Goal: Transaction & Acquisition: Register for event/course

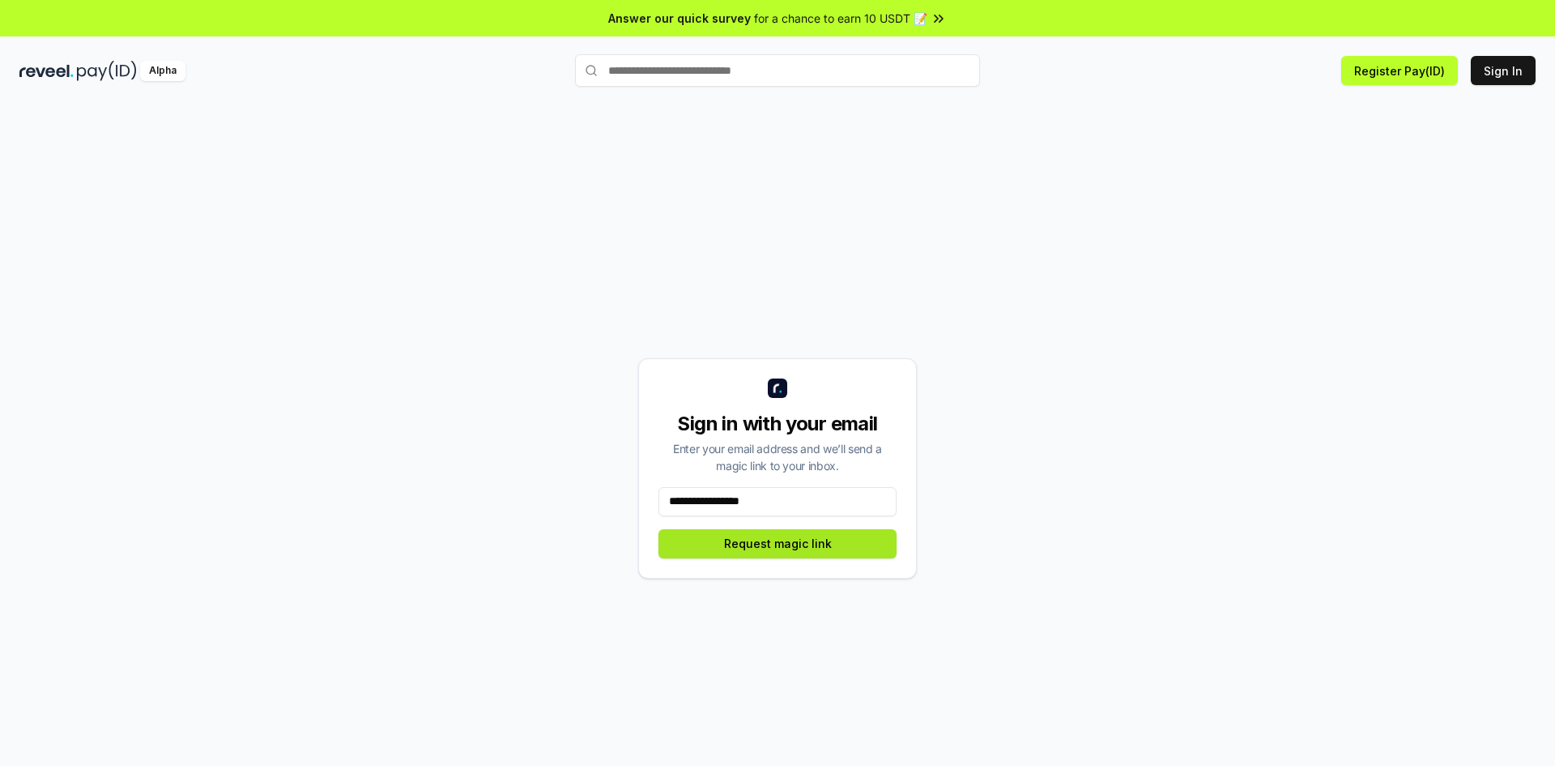
type input "**********"
click at [777, 540] on button "Request magic link" at bounding box center [778, 543] width 238 height 29
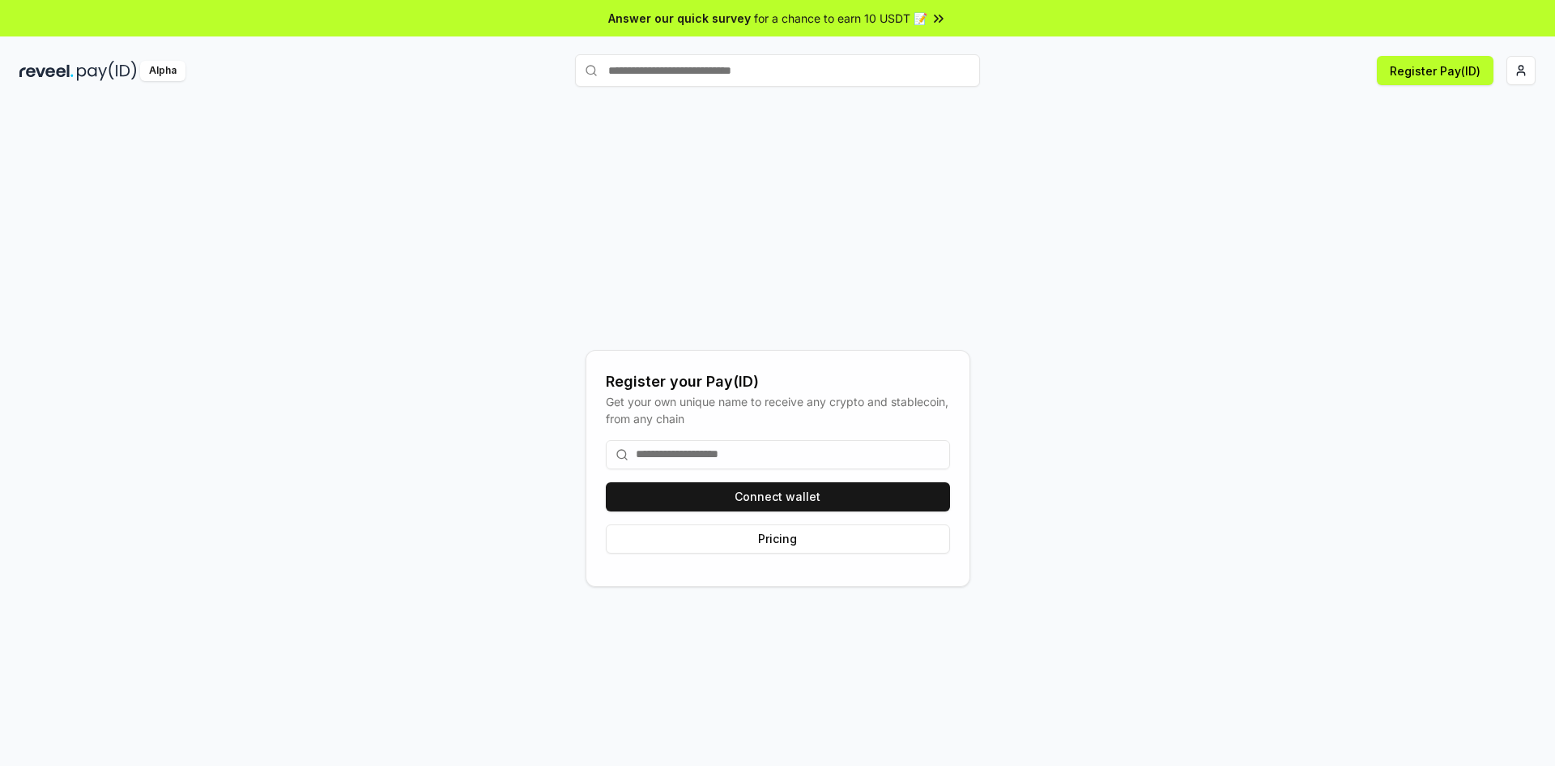
drag, startPoint x: 156, startPoint y: 60, endPoint x: 86, endPoint y: 75, distance: 71.2
click at [155, 61] on div "Alpha" at bounding box center [162, 71] width 45 height 20
click at [64, 79] on img at bounding box center [46, 71] width 54 height 20
click at [271, 105] on div "Register your Pay(ID) Get your own unique name to receive any crypto and stable…" at bounding box center [777, 452] width 1555 height 720
click at [709, 488] on button "Connect wallet" at bounding box center [778, 496] width 344 height 29
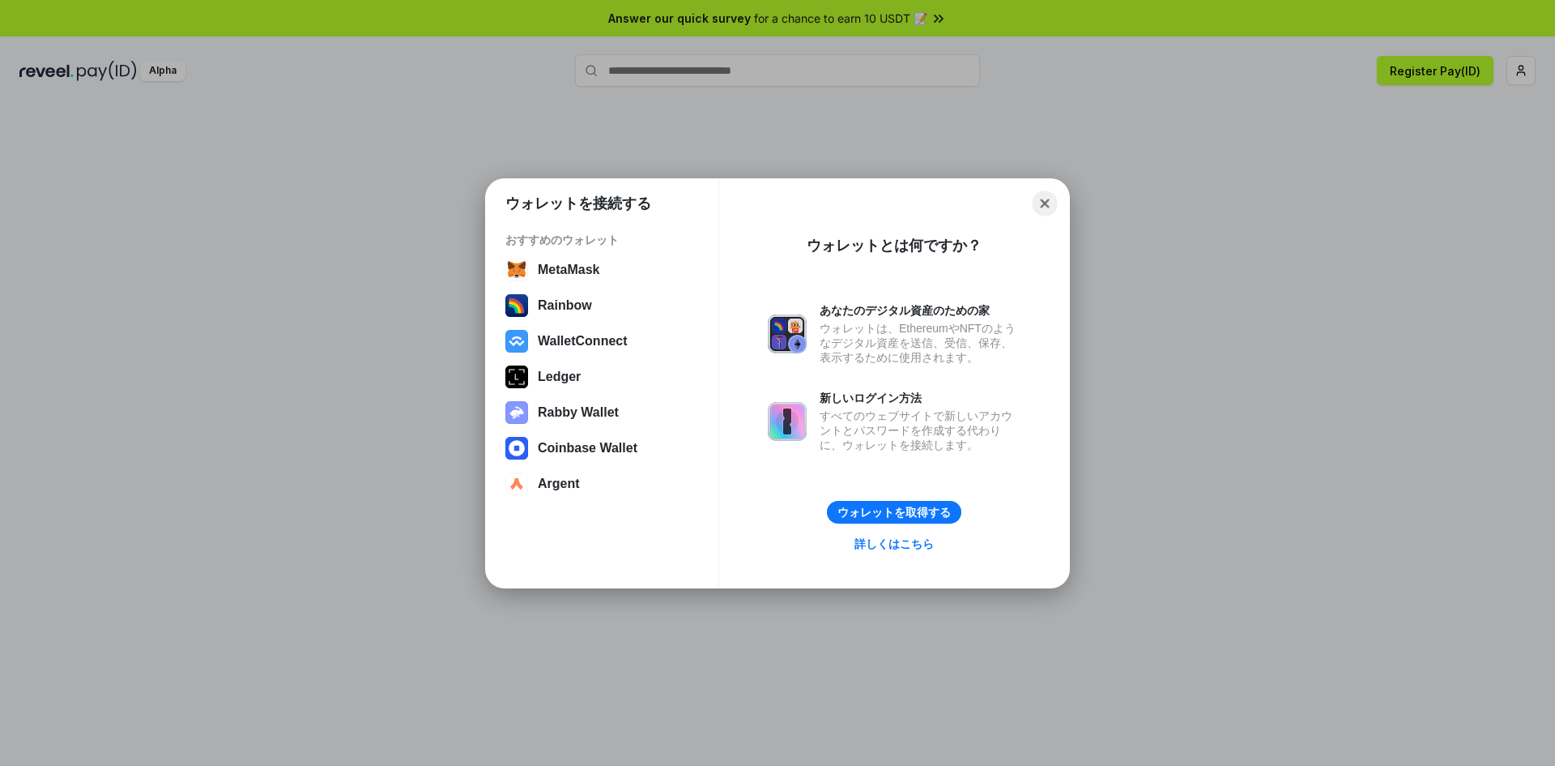
click at [1049, 205] on button "Close" at bounding box center [1045, 202] width 25 height 25
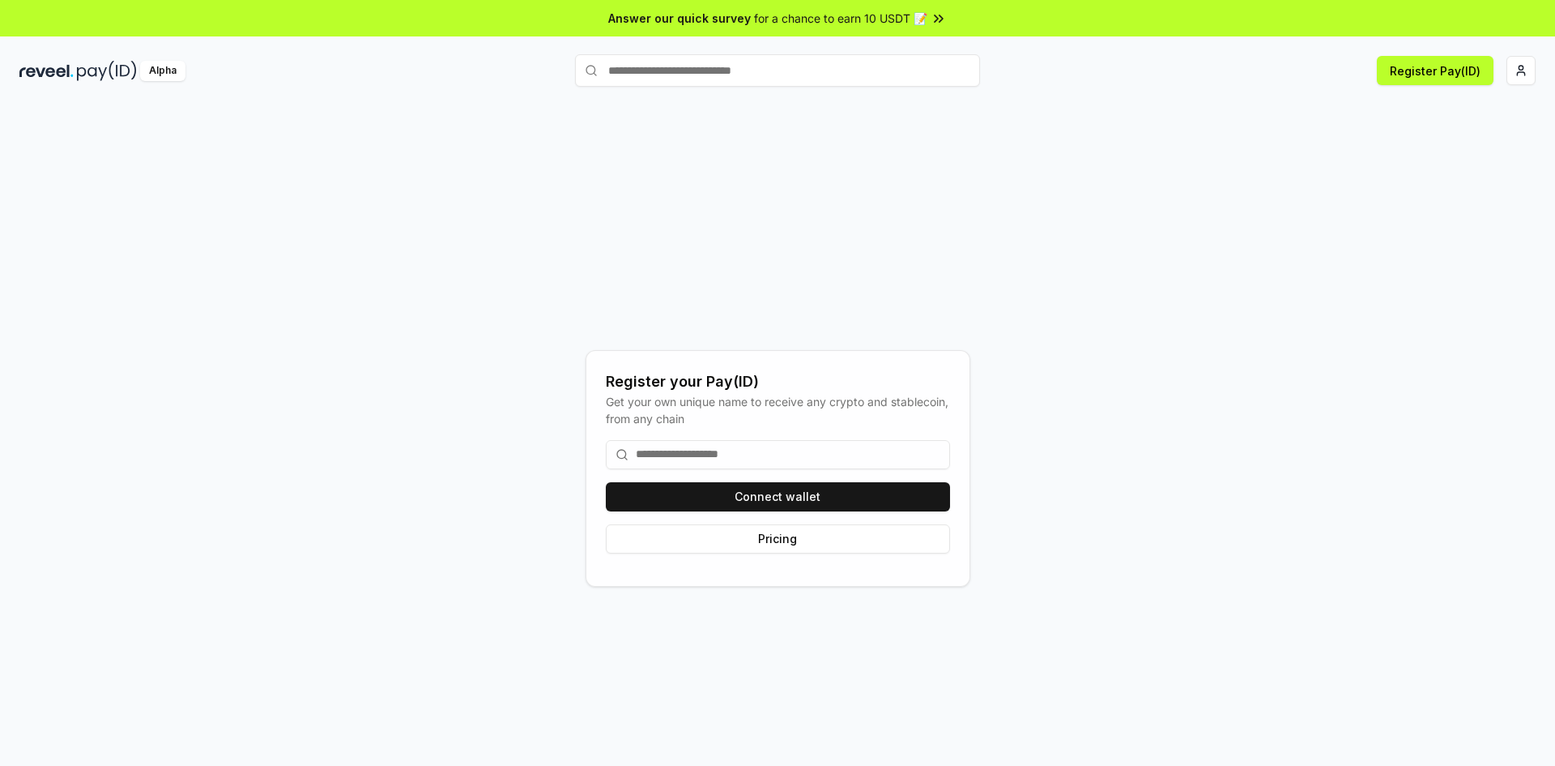
click at [686, 454] on input at bounding box center [778, 454] width 344 height 29
click at [711, 495] on button "Connect wallet" at bounding box center [778, 496] width 344 height 29
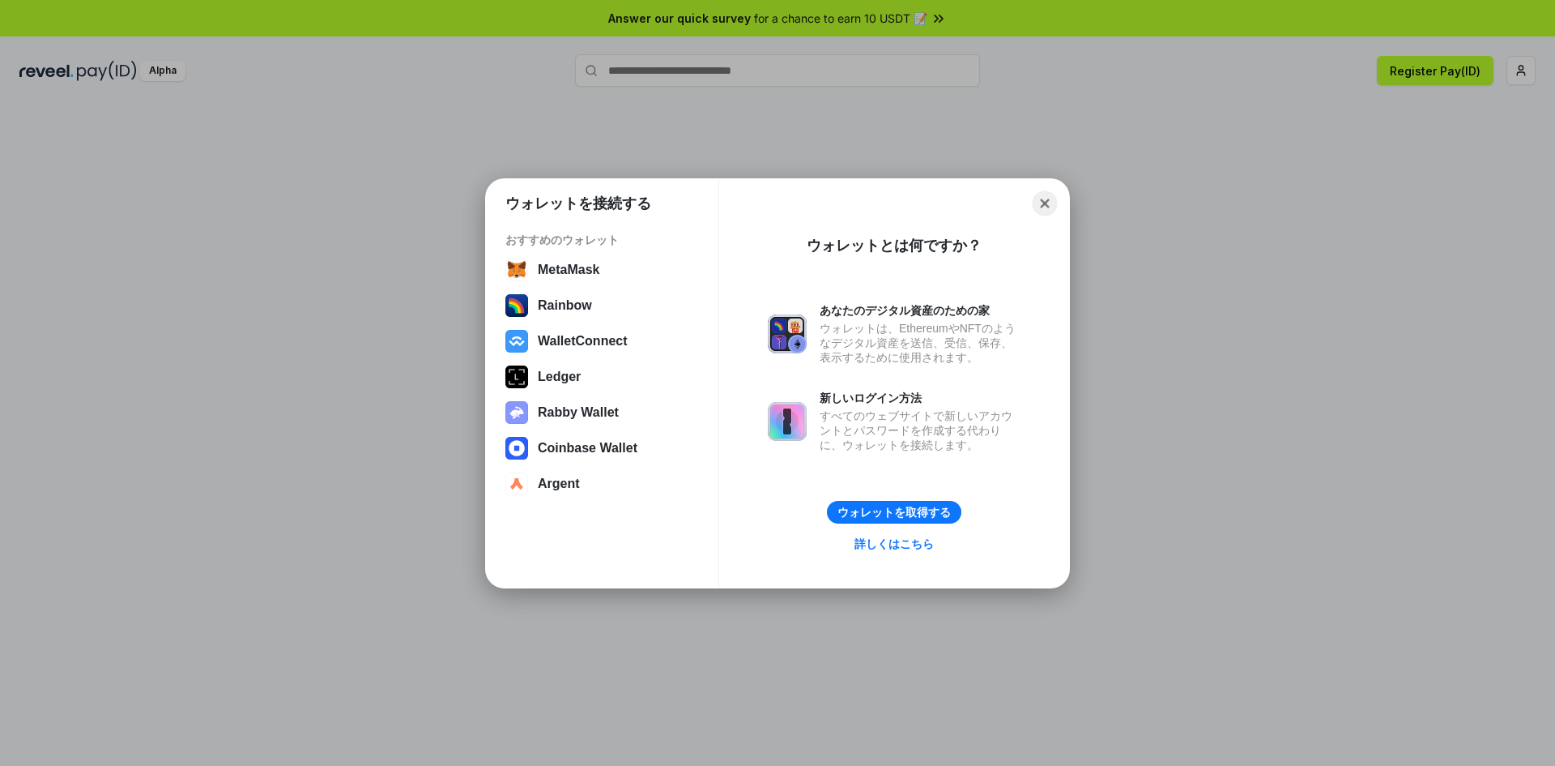
click at [1041, 200] on button "Close" at bounding box center [1045, 202] width 25 height 25
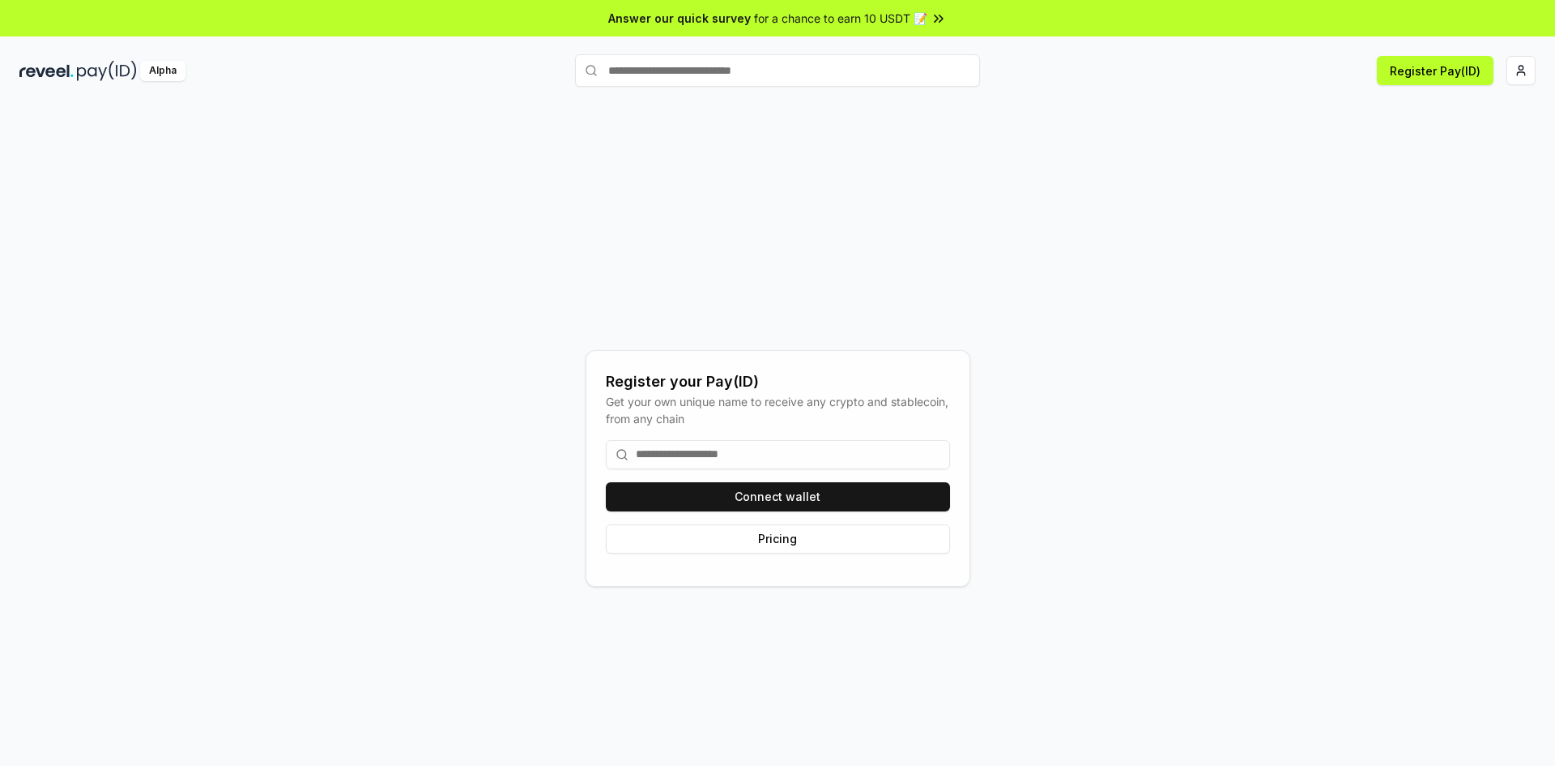
drag, startPoint x: 1233, startPoint y: 202, endPoint x: 1363, endPoint y: 177, distance: 131.9
click at [1248, 200] on div "Register your Pay(ID) Get your own unique name to receive any crypto and stable…" at bounding box center [777, 468] width 1517 height 688
click at [1517, 71] on html "Answer our quick survey for a chance to earn 10 USDT 📝 Alpha Register Pay(ID) R…" at bounding box center [777, 383] width 1555 height 766
click at [1454, 143] on div "Connect Wallet" at bounding box center [1445, 156] width 180 height 27
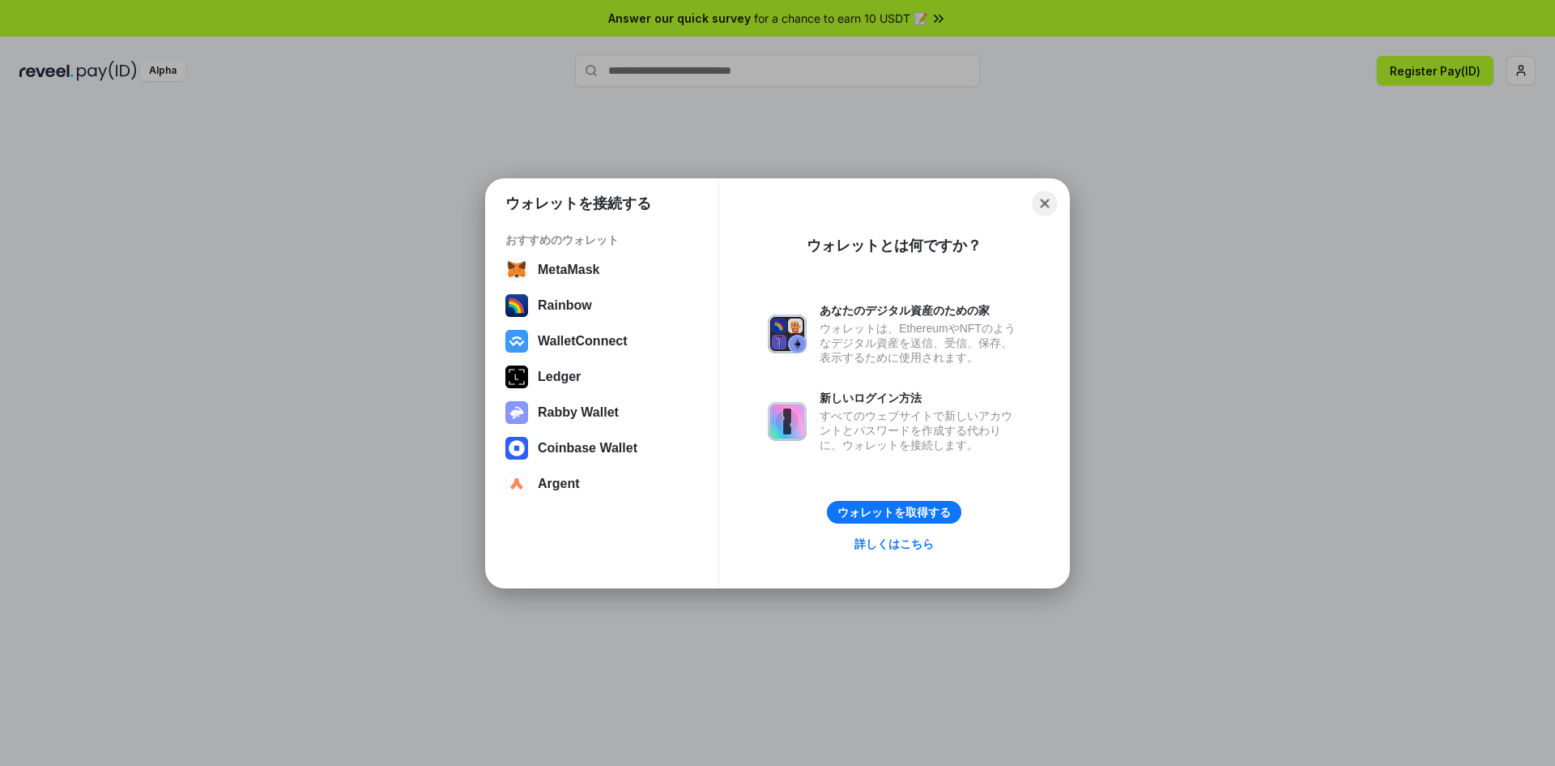
click at [1052, 199] on button "Close" at bounding box center [1045, 202] width 25 height 25
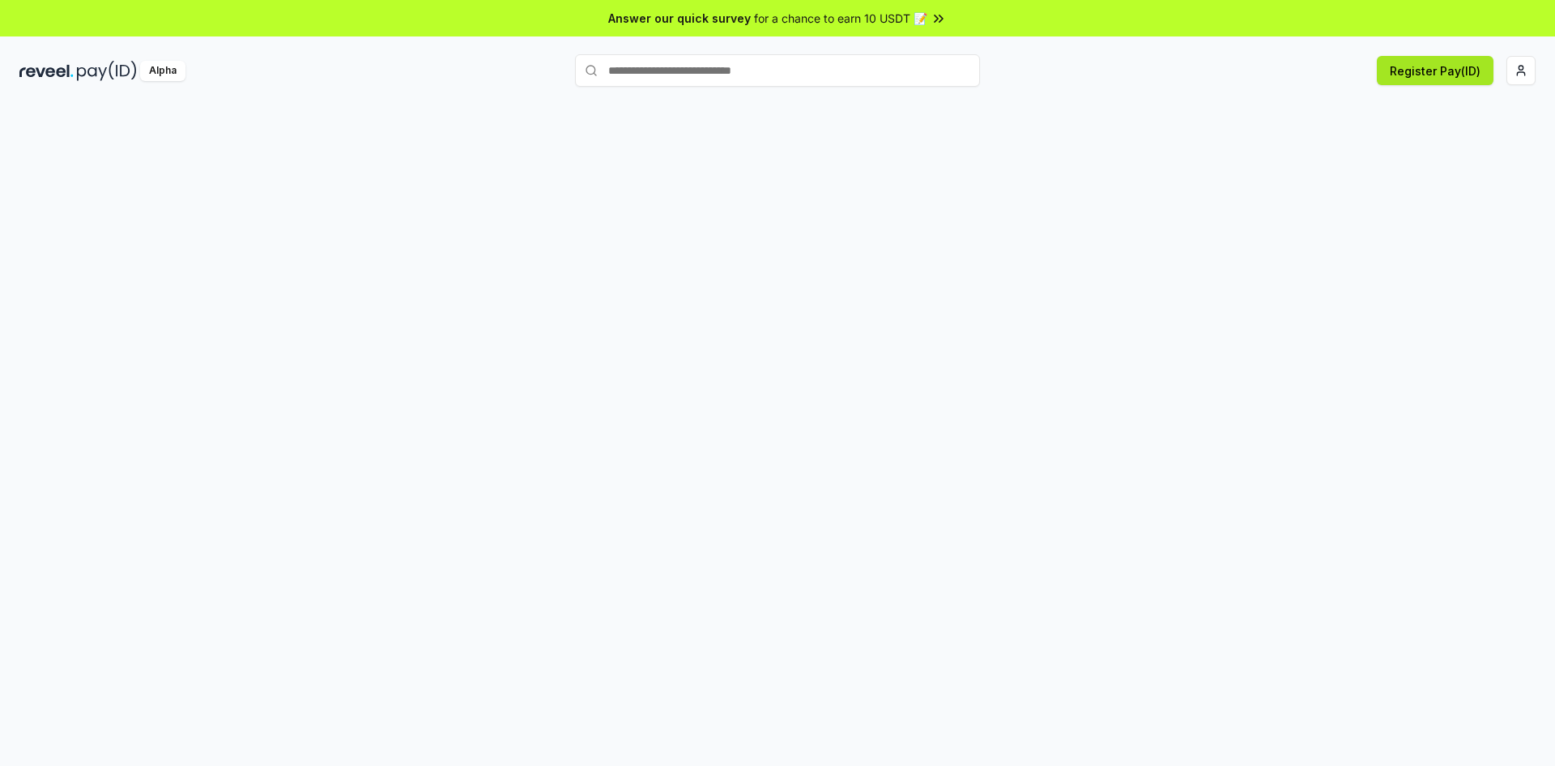
click at [1429, 73] on button "Register Pay(ID)" at bounding box center [1435, 70] width 117 height 29
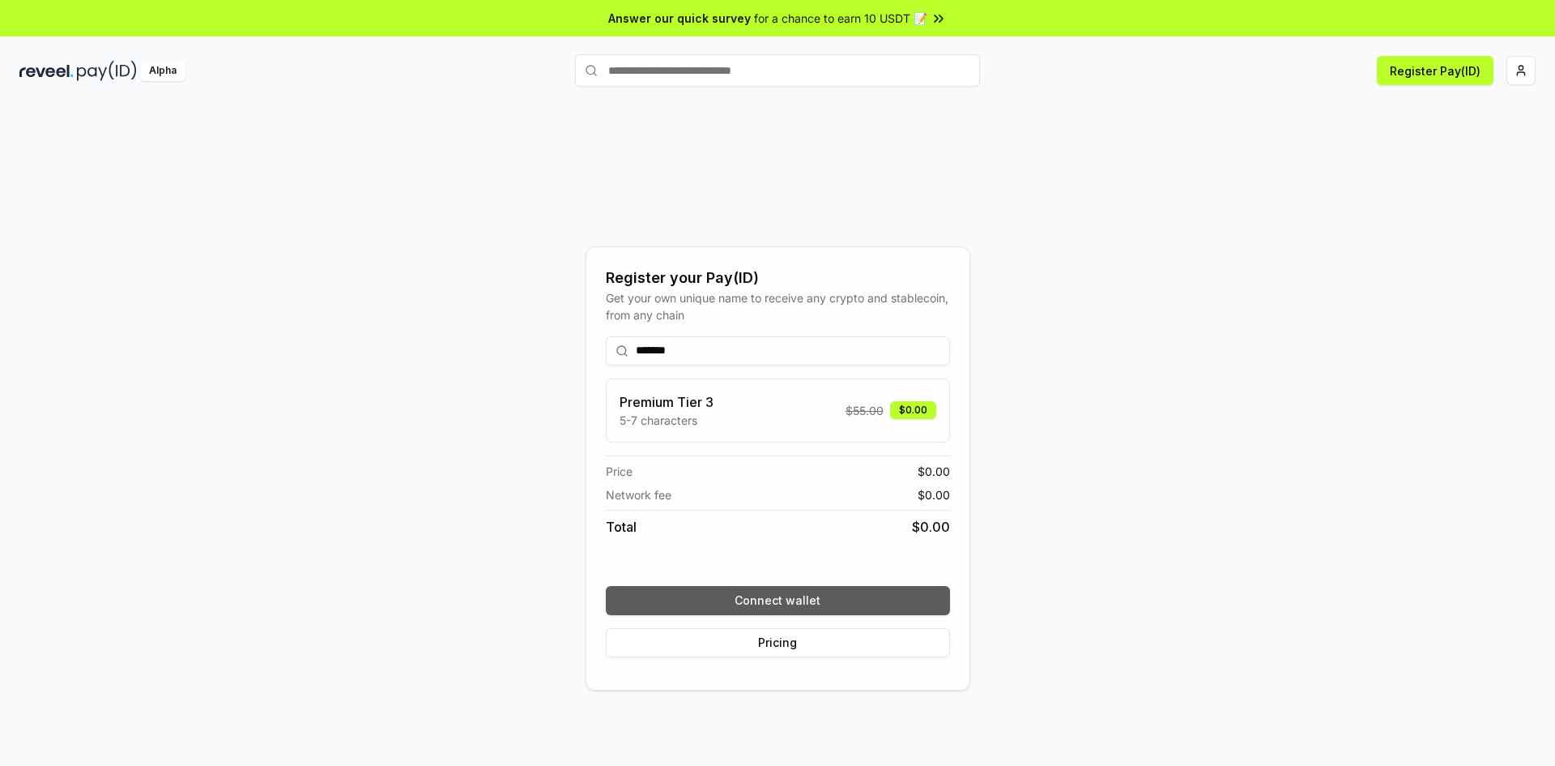
type input "*******"
click at [736, 611] on button "Connect wallet" at bounding box center [778, 600] width 344 height 29
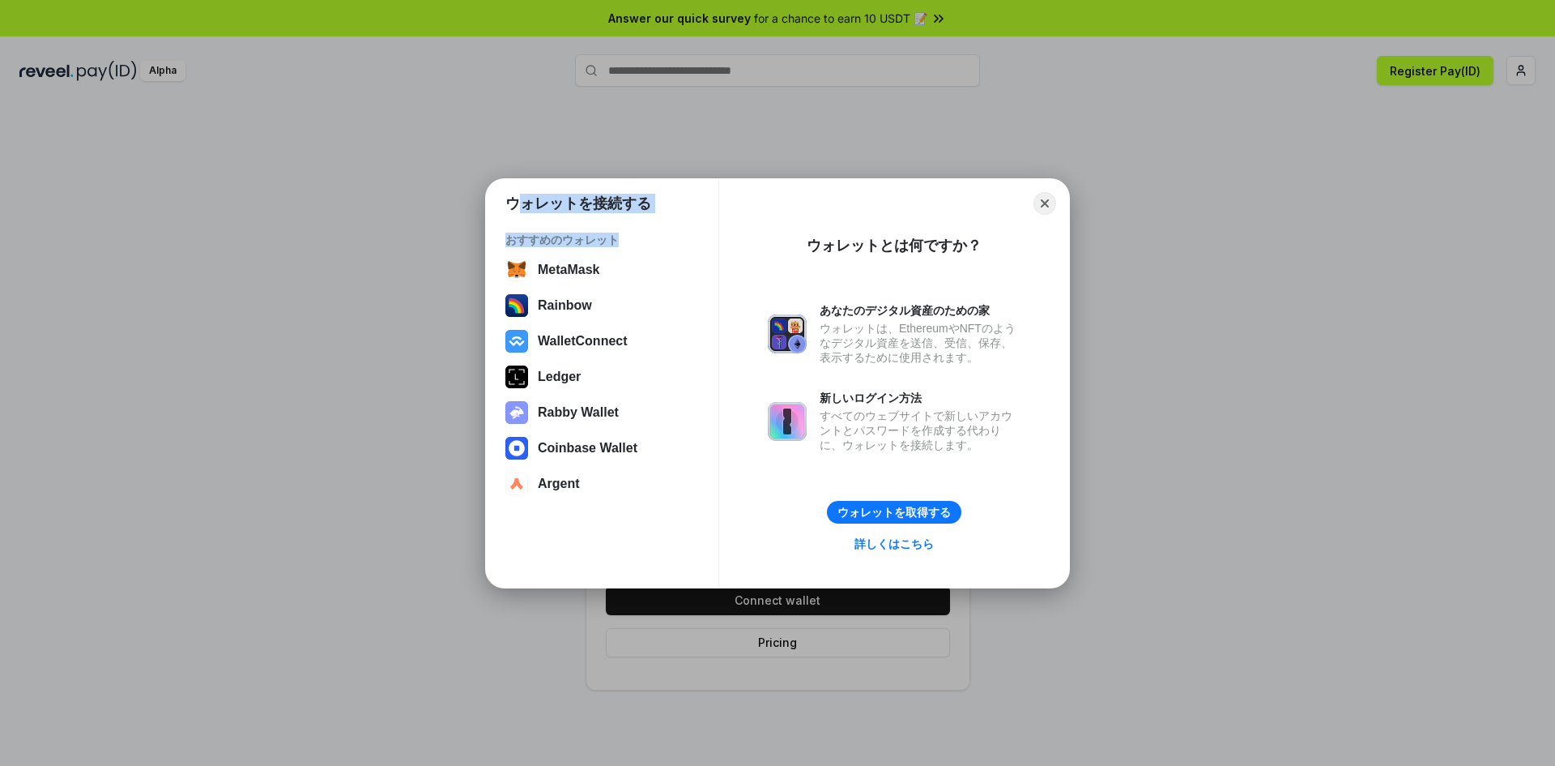
drag, startPoint x: 521, startPoint y: 203, endPoint x: 599, endPoint y: 239, distance: 86.6
click at [613, 237] on div "ウォレットを接続する おすすめのウォレット MetaMask Rainbow WalletConnect Ledger Rabby Wallet Coinba…" at bounding box center [602, 389] width 233 height 395
click at [563, 239] on div "おすすめのウォレット" at bounding box center [603, 240] width 194 height 15
click at [576, 491] on button "Argent" at bounding box center [602, 483] width 203 height 32
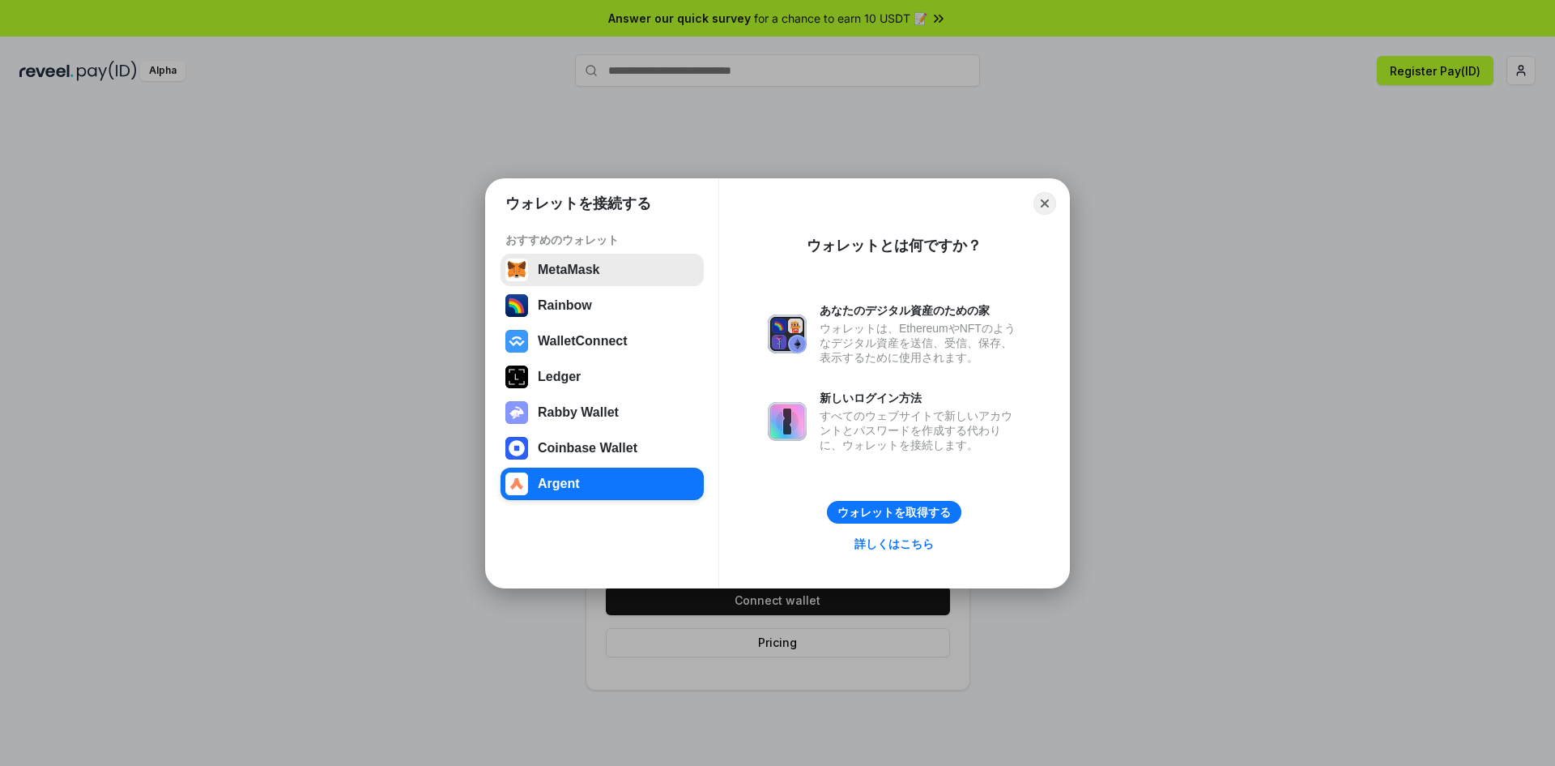
click at [576, 268] on button "MetaMask" at bounding box center [602, 270] width 203 height 32
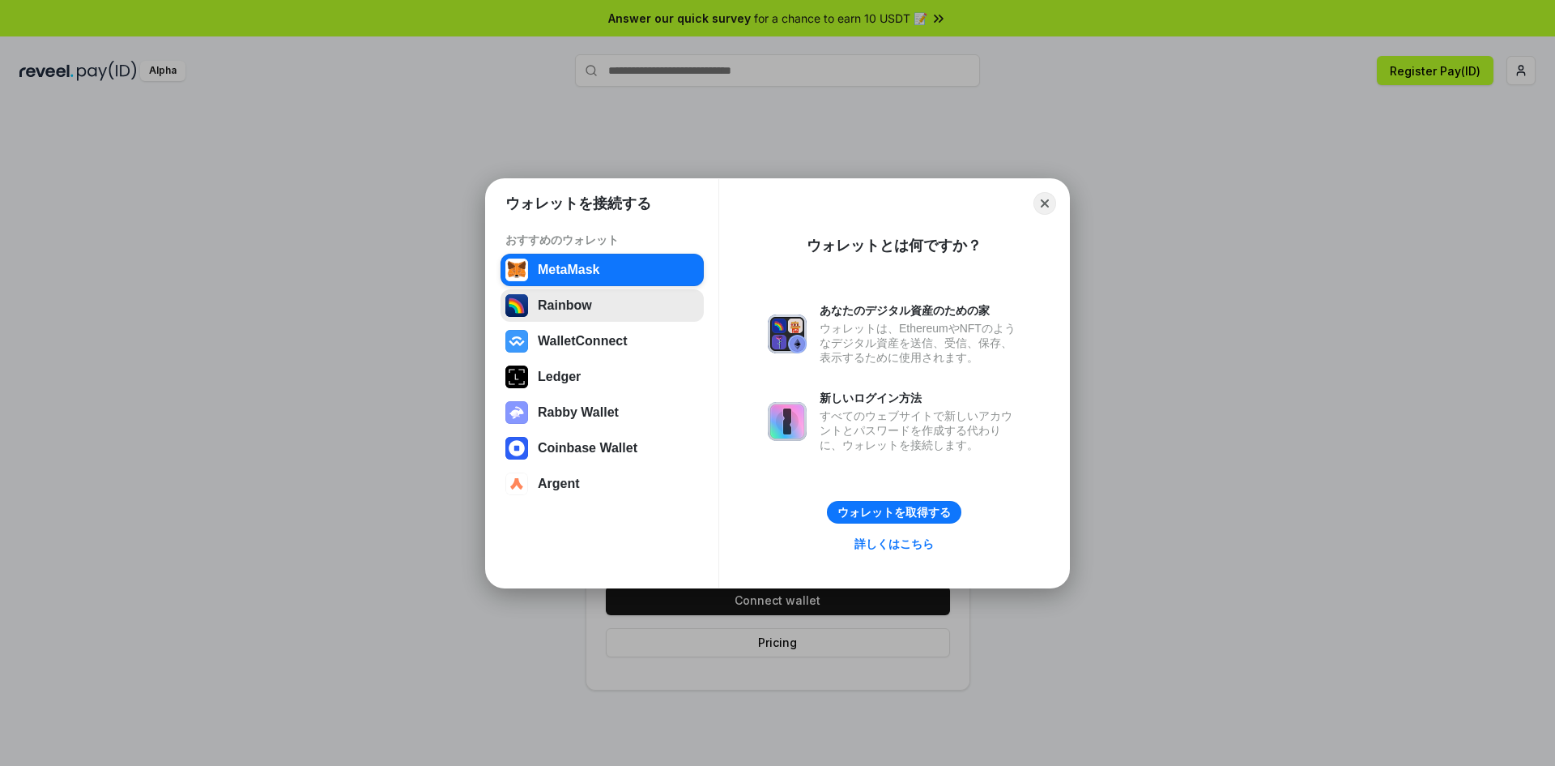
click at [607, 302] on button "Rainbow" at bounding box center [602, 305] width 203 height 32
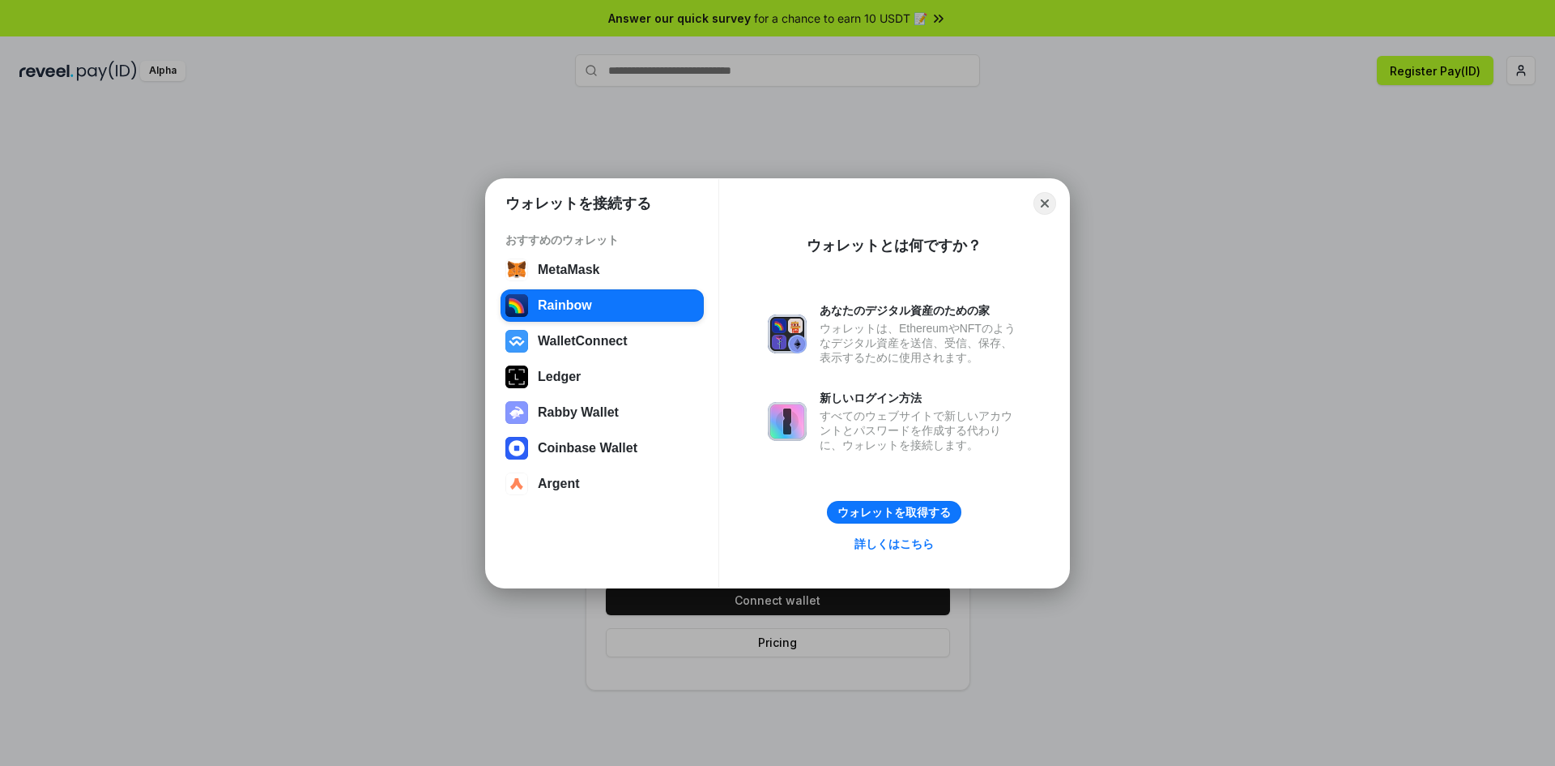
click at [611, 252] on div "おすすめのウォレット MetaMask Rainbow WalletConnect Ledger Rabby Wallet Coinbase Wallet A…" at bounding box center [602, 367] width 233 height 295
click at [609, 227] on div "おすすめのウォレット MetaMask Rainbow WalletConnect Ledger Rabby Wallet Coinbase Wallet A…" at bounding box center [602, 367] width 233 height 295
drag, startPoint x: 602, startPoint y: 224, endPoint x: 1055, endPoint y: 223, distance: 452.9
click at [602, 223] on div "おすすめのウォレット MetaMask Rainbow WalletConnect Ledger Rabby Wallet Coinbase Wallet A…" at bounding box center [602, 367] width 233 height 295
click at [1038, 203] on button "Close" at bounding box center [1045, 202] width 25 height 25
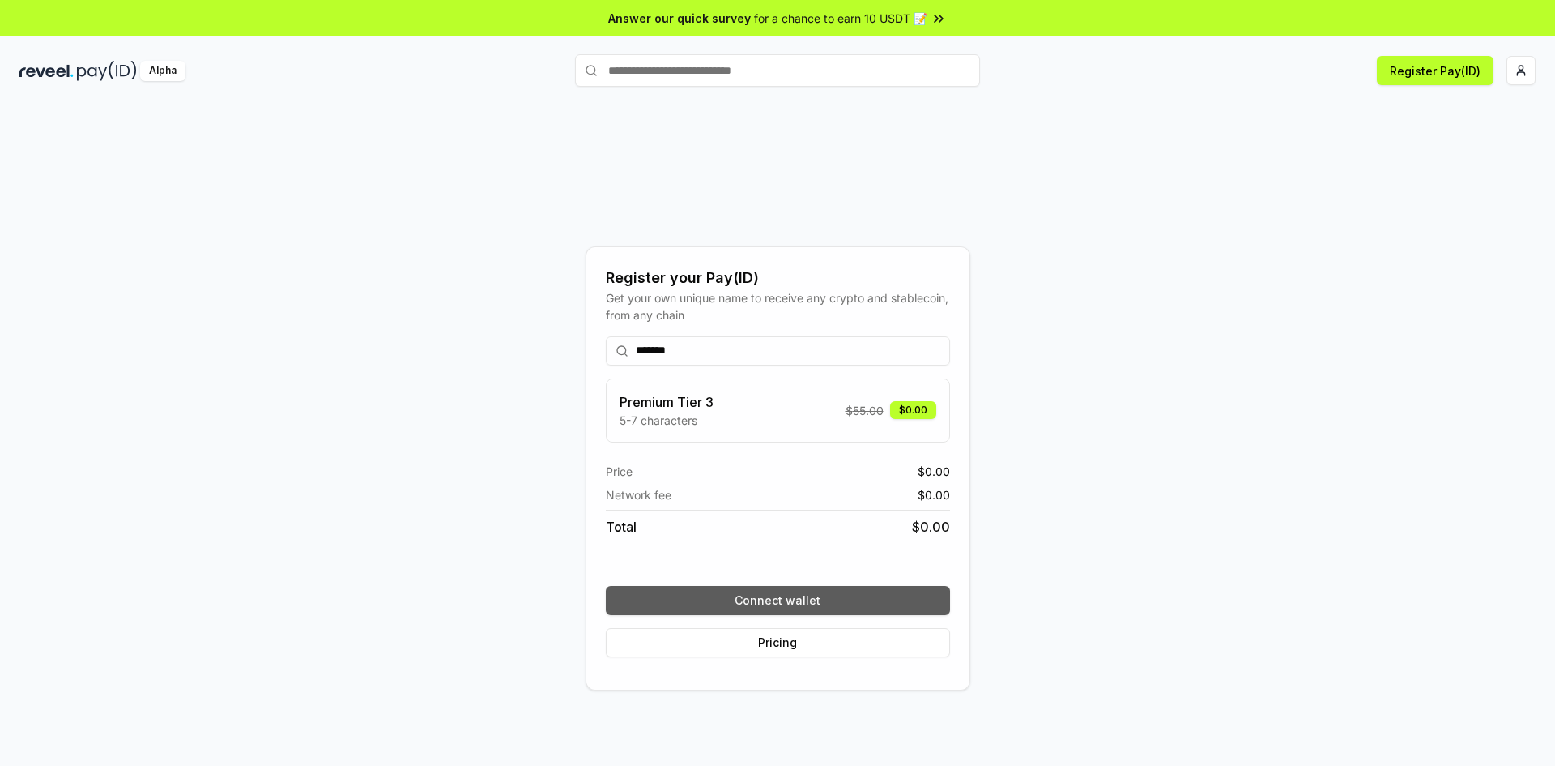
click at [783, 603] on button "Connect wallet" at bounding box center [778, 600] width 344 height 29
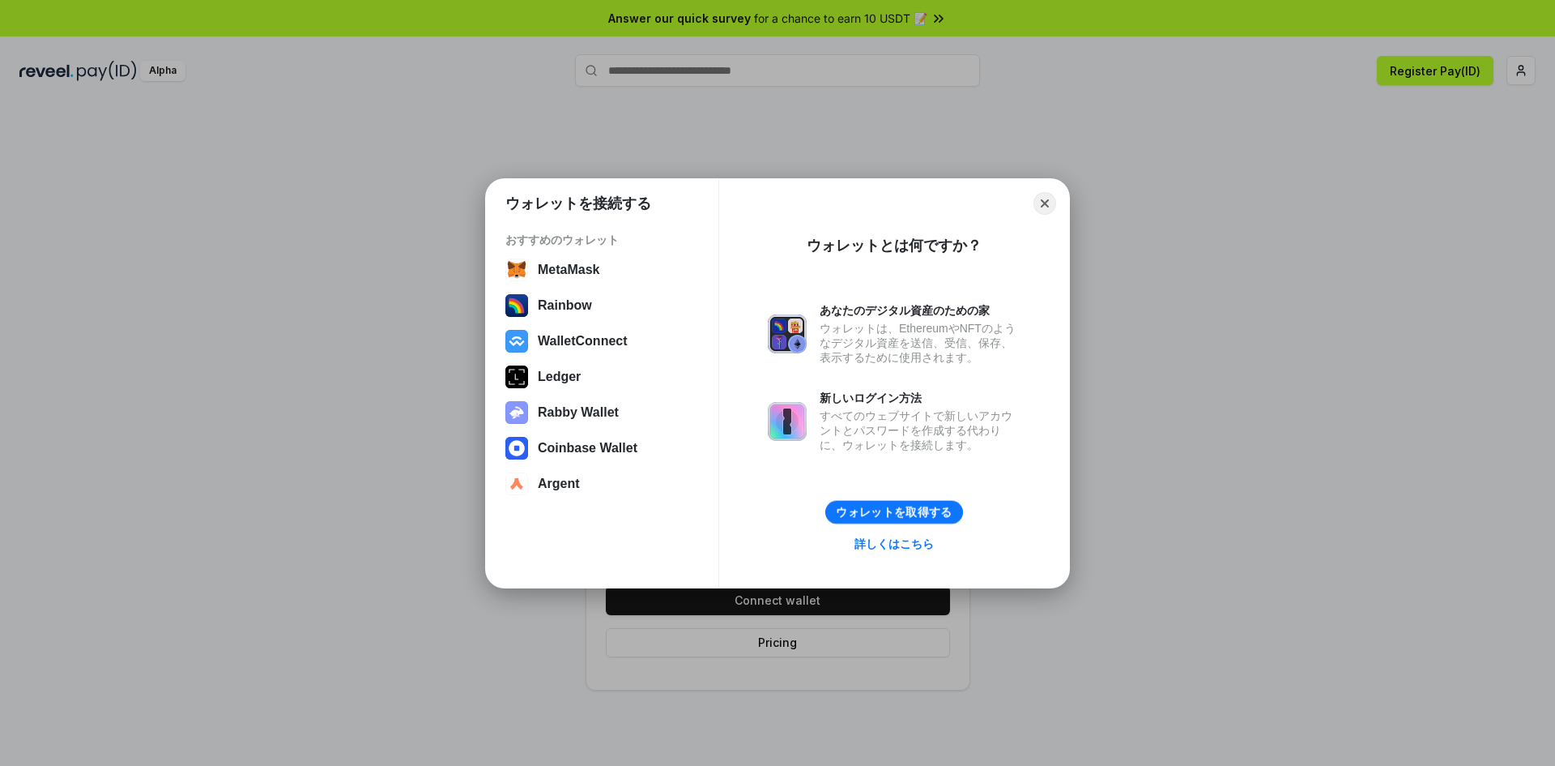
click at [910, 513] on button "ウォレットを取得する" at bounding box center [895, 511] width 138 height 23
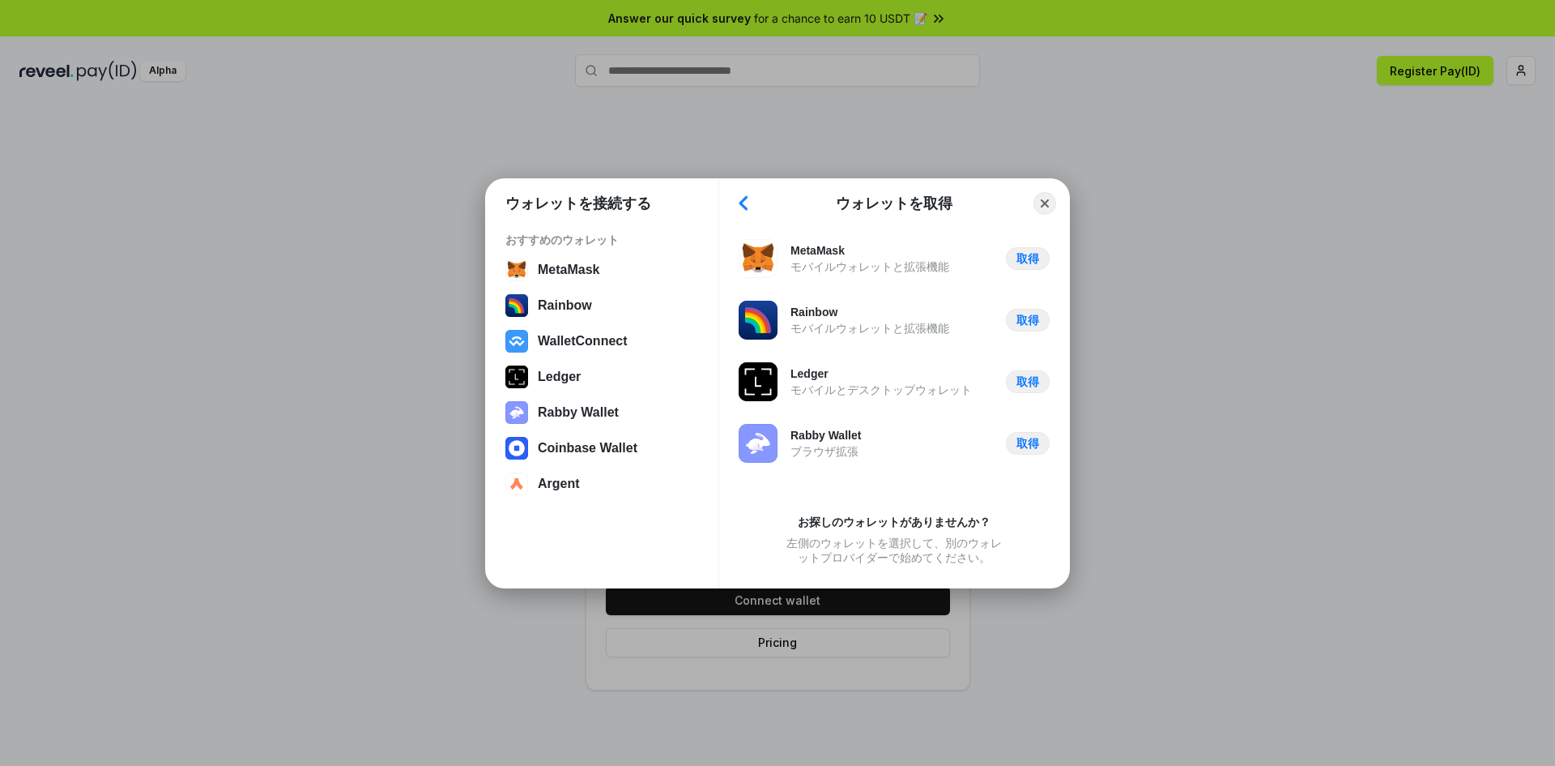
click at [742, 200] on button "Back" at bounding box center [744, 203] width 24 height 23
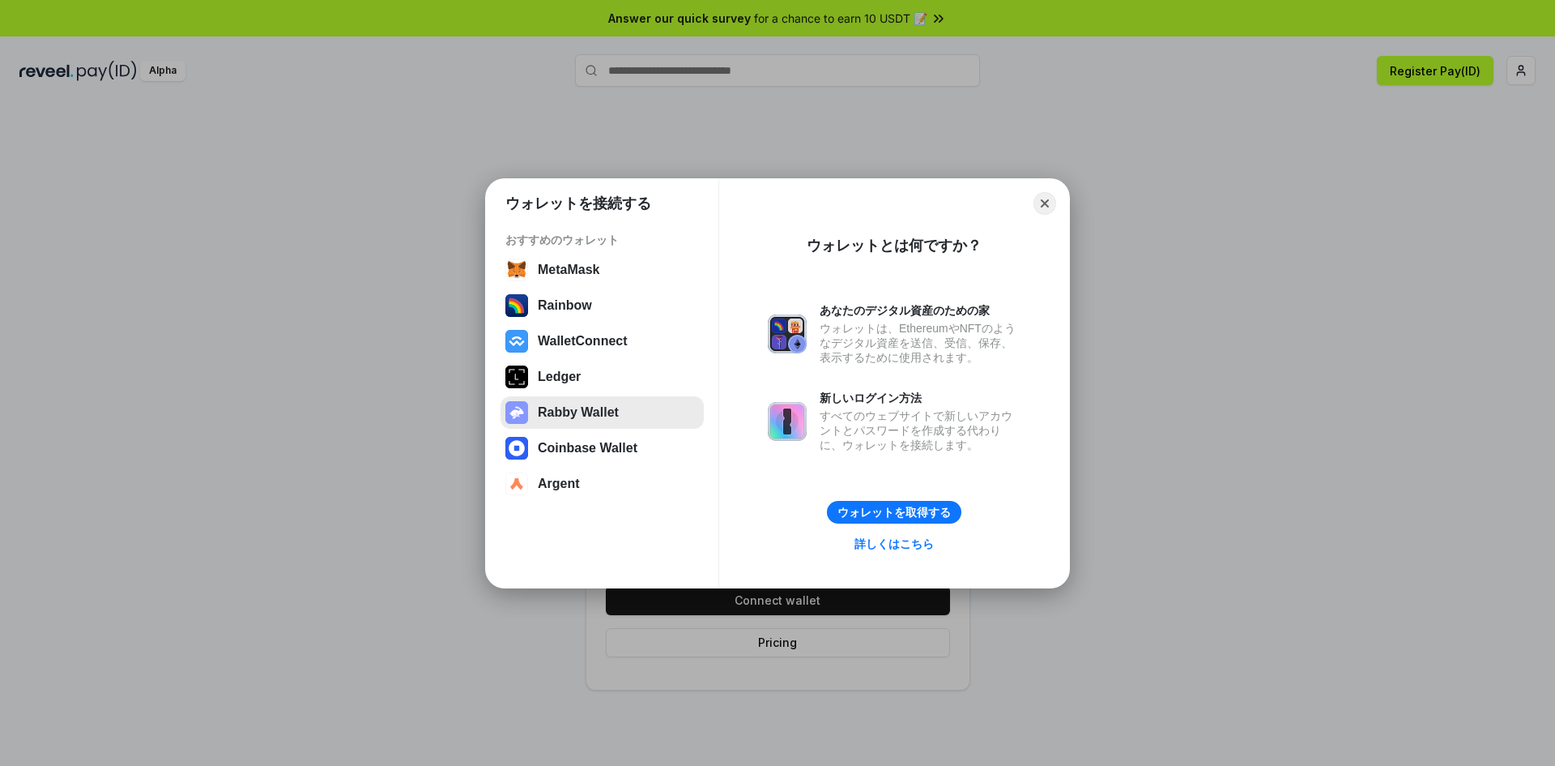
click at [574, 416] on button "Rabby Wallet" at bounding box center [602, 412] width 203 height 32
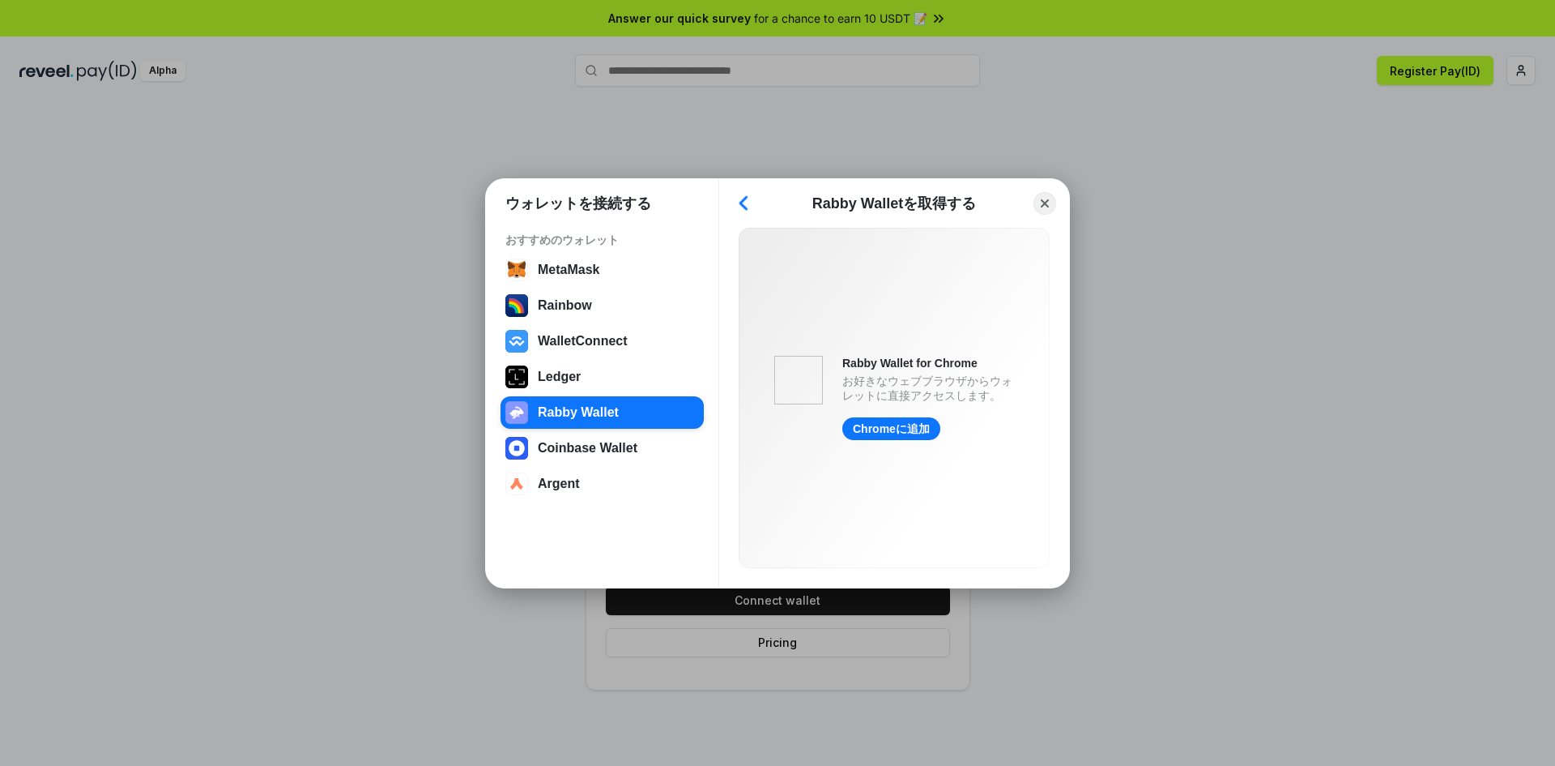
click at [748, 203] on button "Back" at bounding box center [744, 203] width 24 height 23
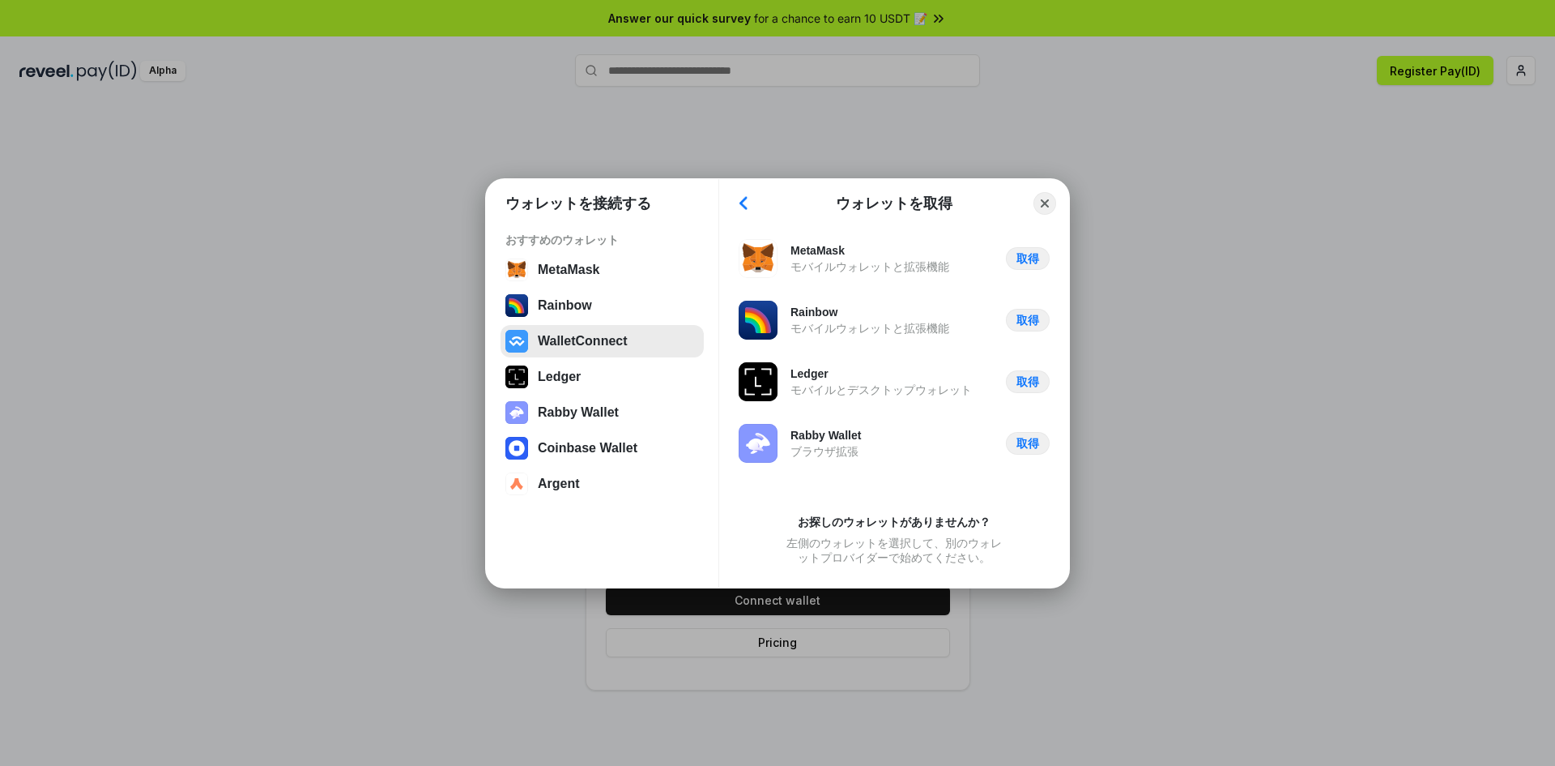
click at [581, 341] on button "WalletConnect" at bounding box center [602, 341] width 203 height 32
click at [747, 207] on button "Back" at bounding box center [744, 203] width 24 height 23
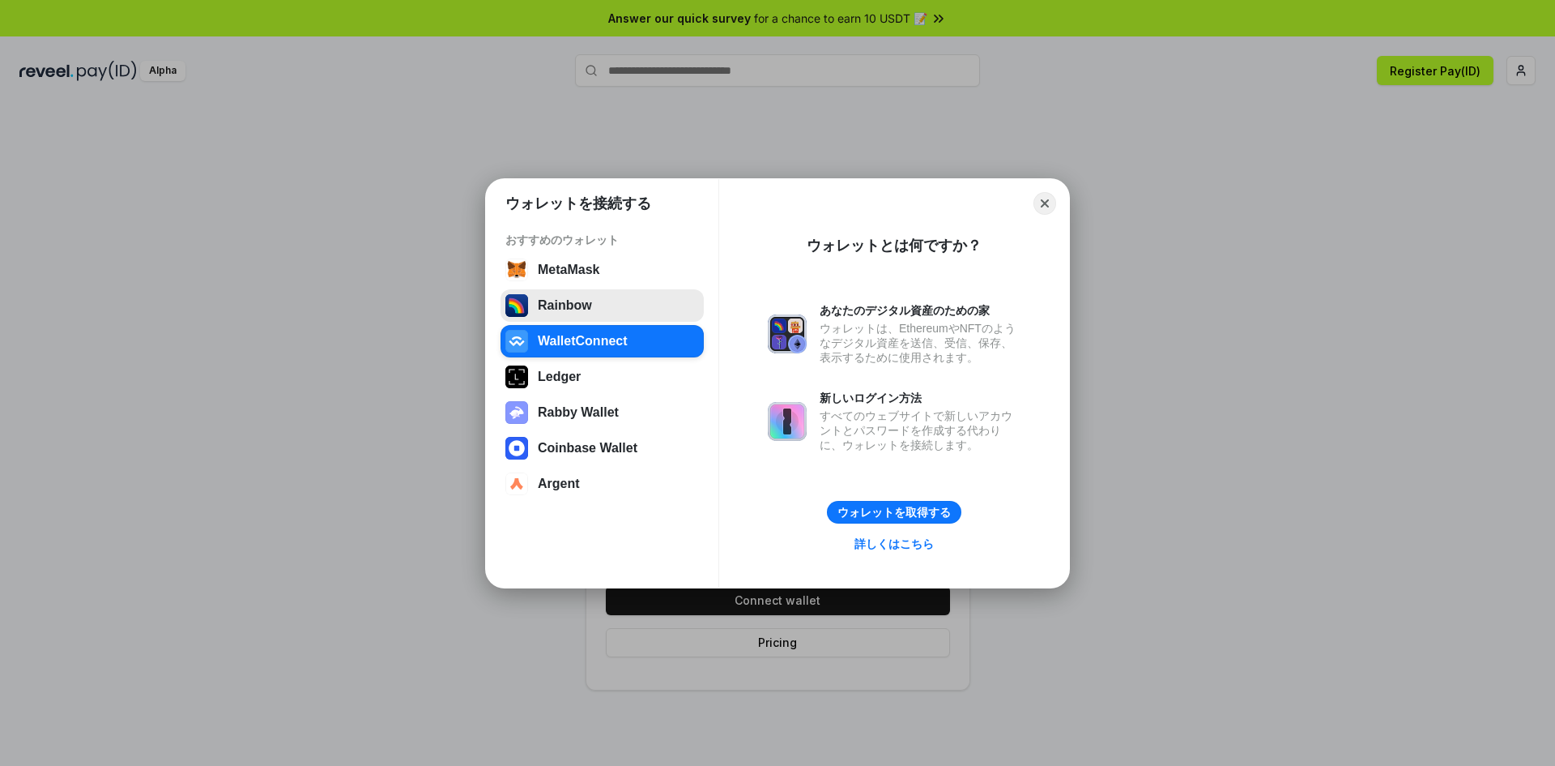
click at [569, 309] on button "Rainbow" at bounding box center [602, 305] width 203 height 32
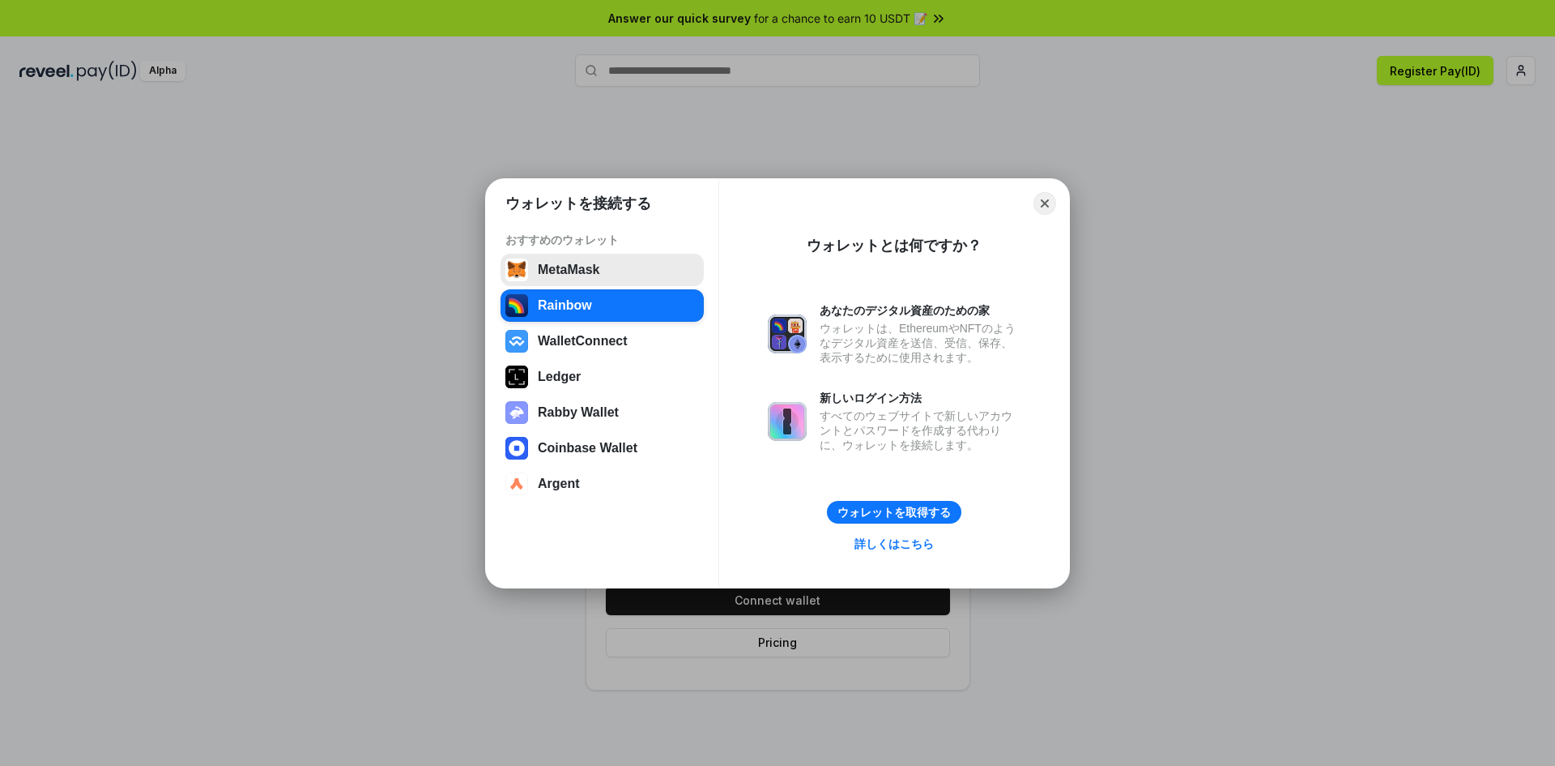
click at [606, 269] on button "MetaMask" at bounding box center [602, 270] width 203 height 32
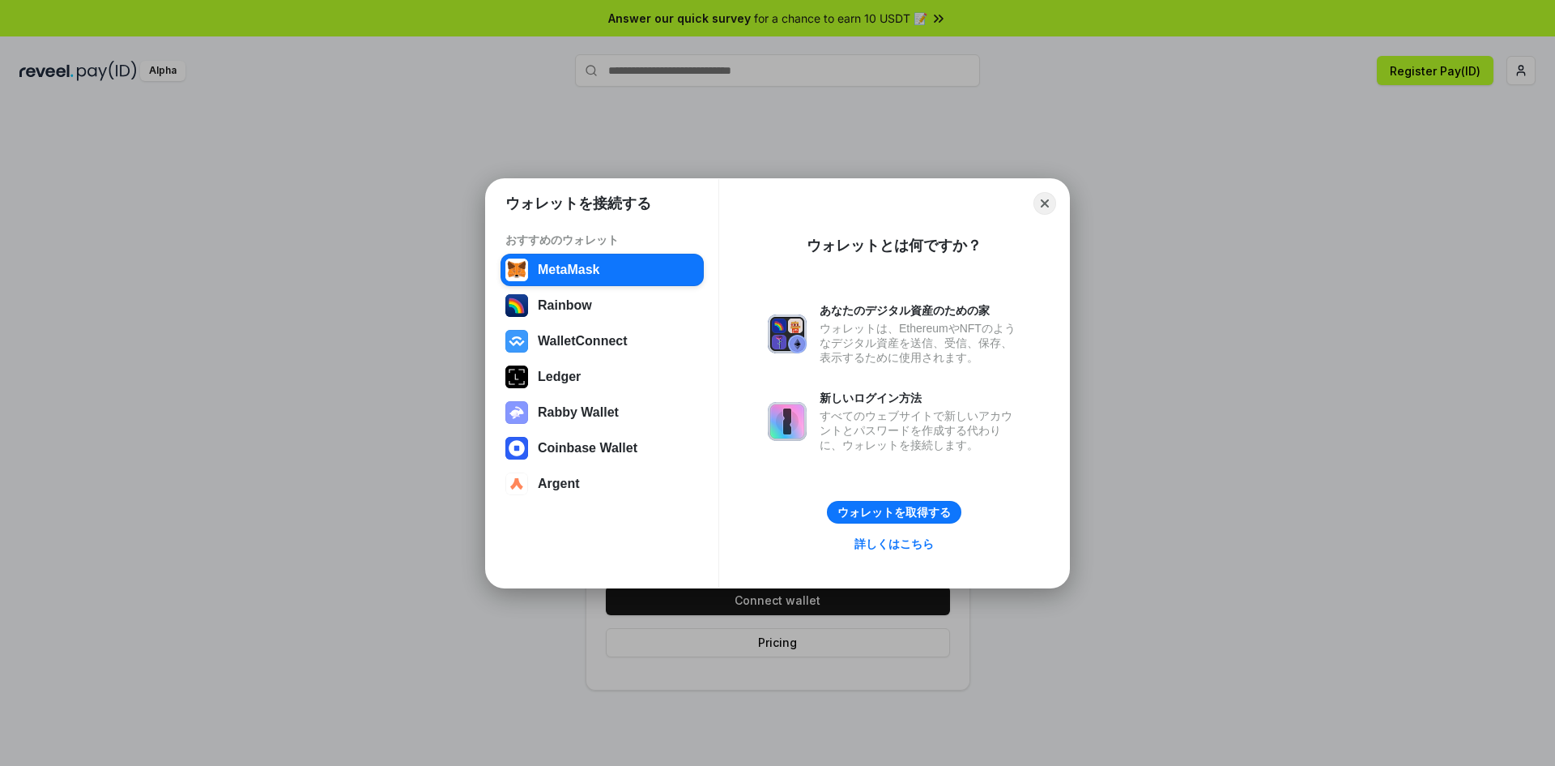
click at [561, 500] on div "おすすめのウォレット MetaMask Rainbow WalletConnect Ledger Rabby Wallet Coinbase Wallet A…" at bounding box center [602, 367] width 233 height 295
click at [573, 484] on button "Argent" at bounding box center [602, 483] width 203 height 32
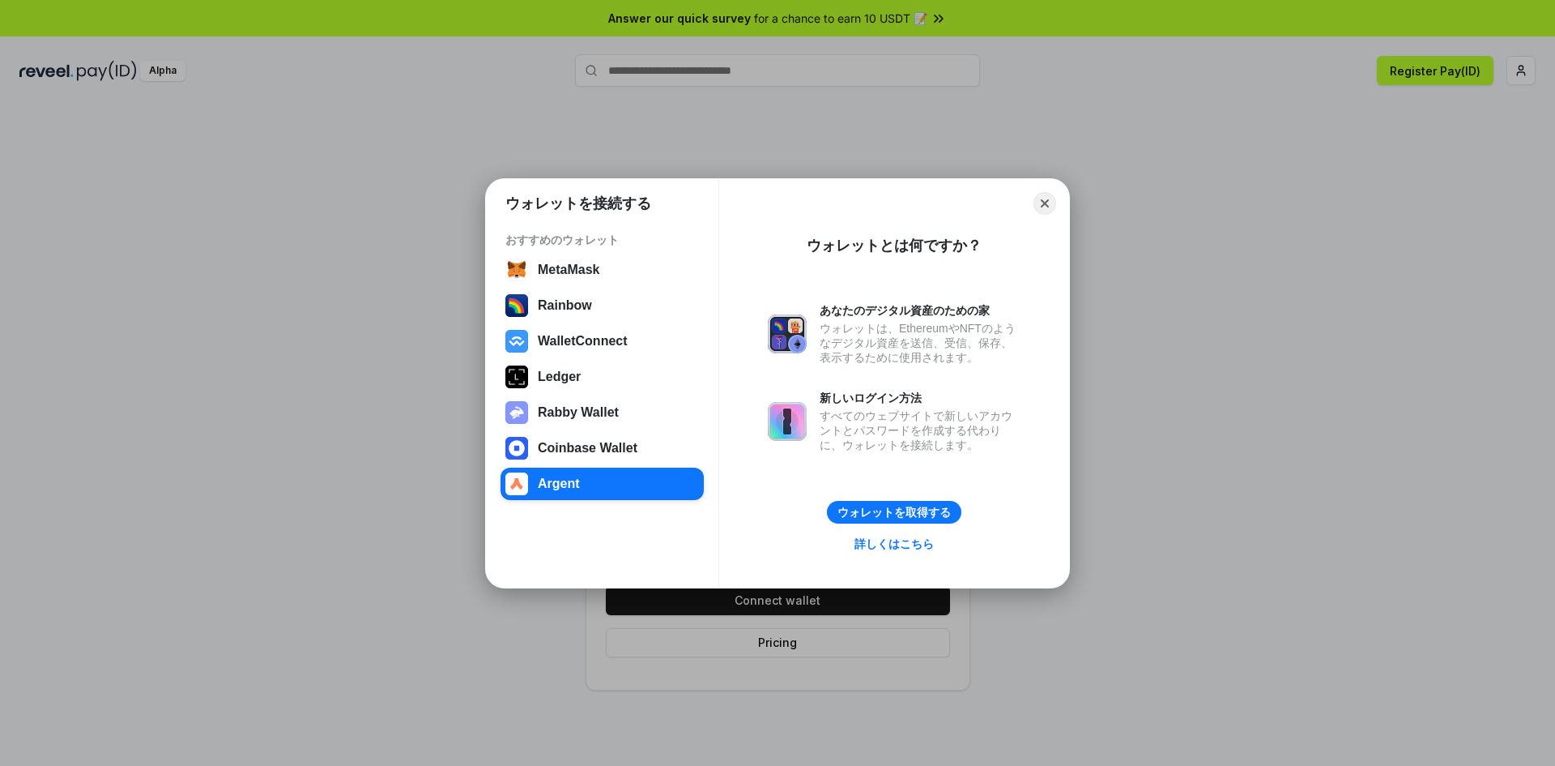
drag, startPoint x: 580, startPoint y: 454, endPoint x: 581, endPoint y: 429, distance: 25.1
click at [580, 453] on button "Coinbase Wallet" at bounding box center [602, 448] width 203 height 32
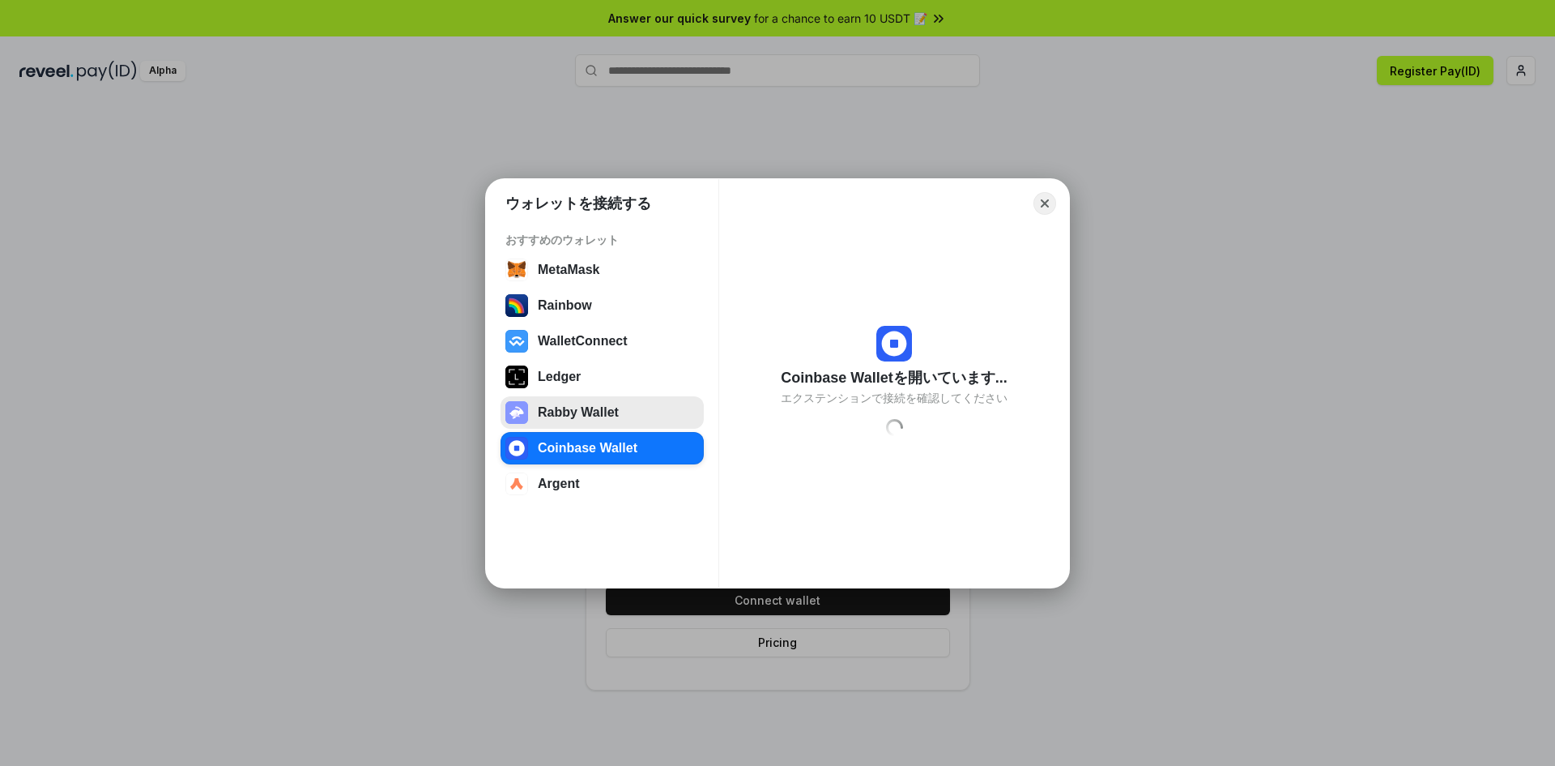
click at [580, 420] on button "Rabby Wallet" at bounding box center [602, 412] width 203 height 32
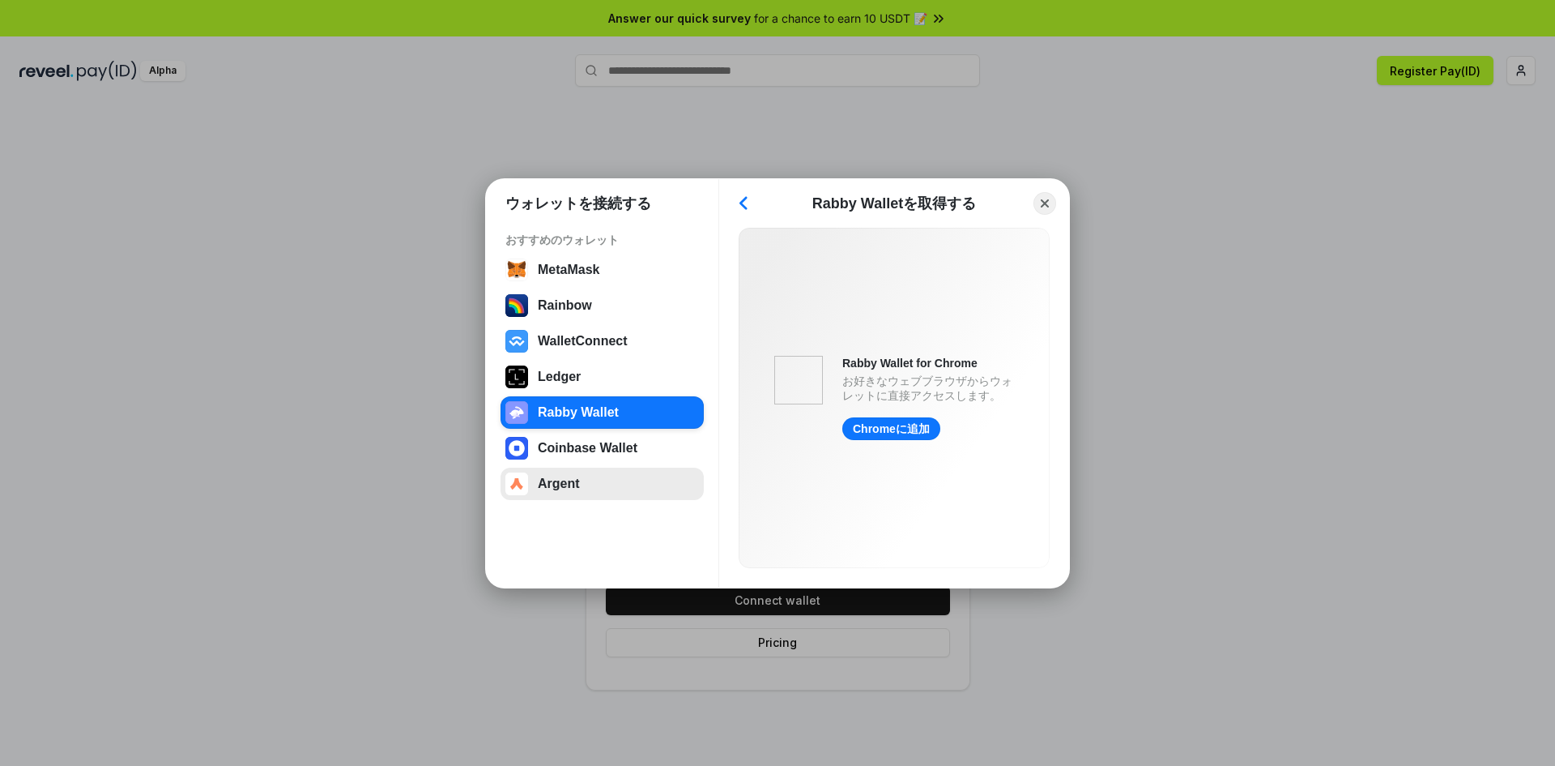
click at [597, 480] on button "Argent" at bounding box center [602, 483] width 203 height 32
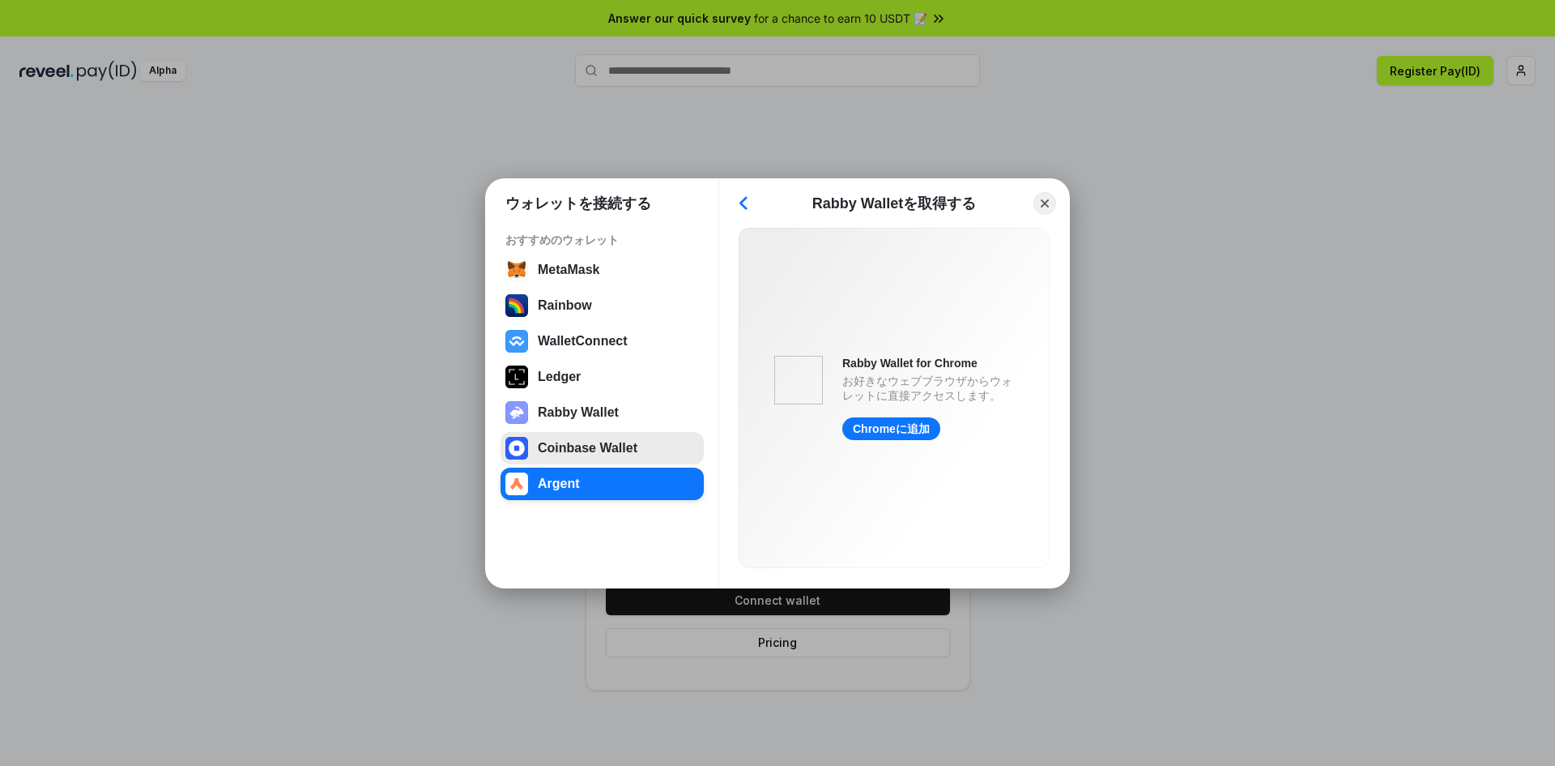
click at [599, 450] on button "Coinbase Wallet" at bounding box center [602, 448] width 203 height 32
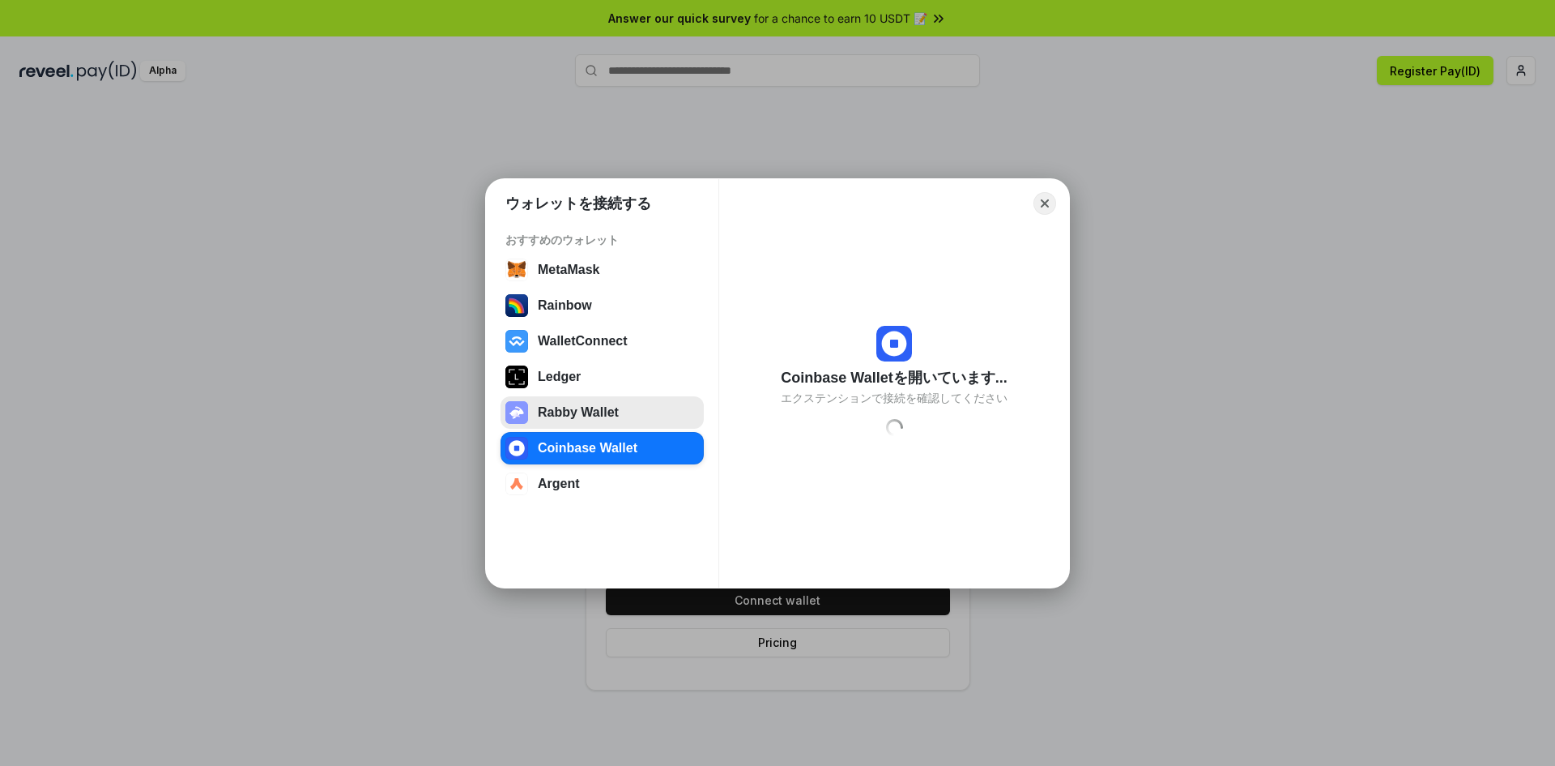
click at [583, 410] on button "Rabby Wallet" at bounding box center [602, 412] width 203 height 32
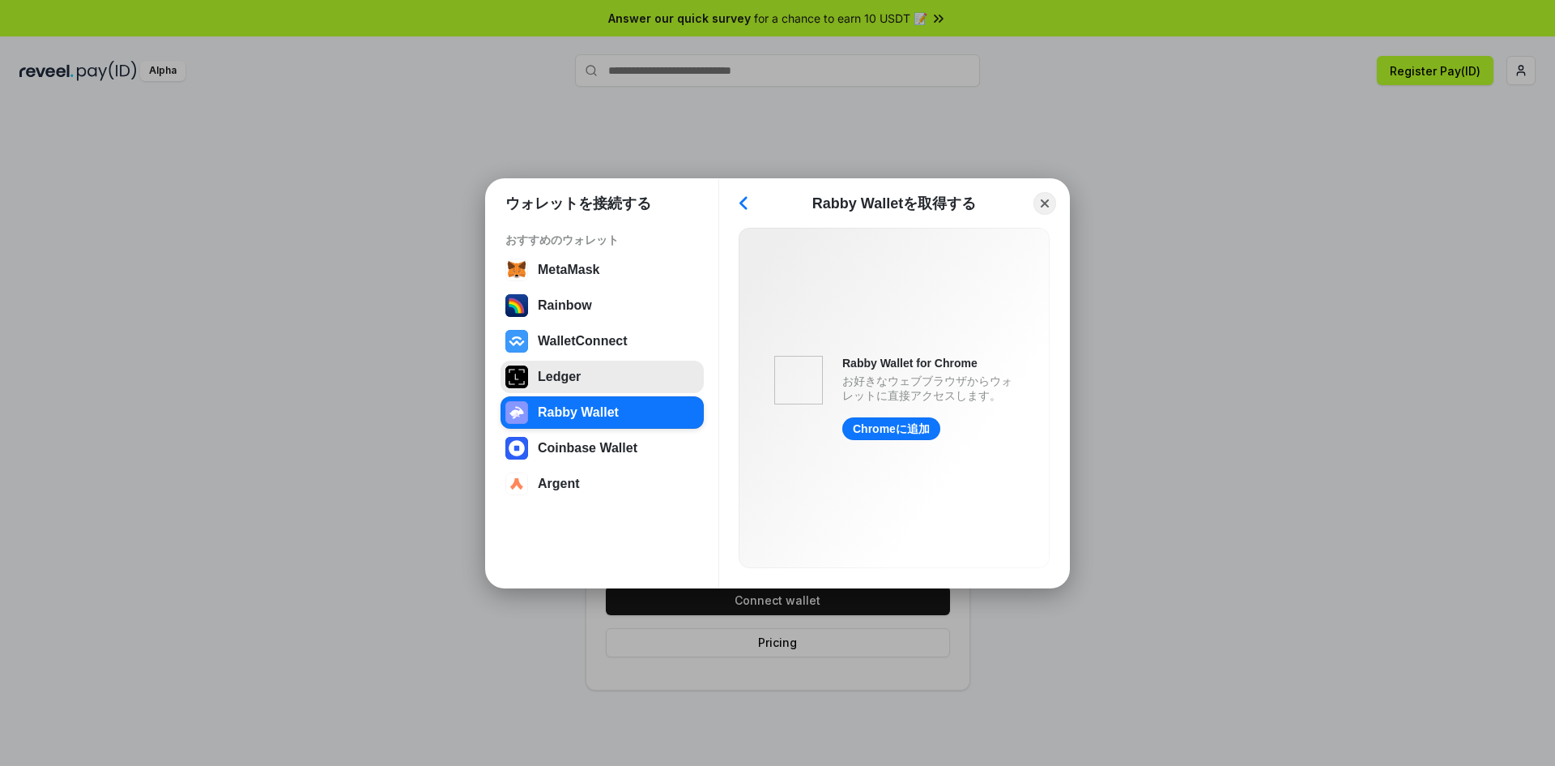
click at [587, 387] on button "Ledger" at bounding box center [602, 377] width 203 height 32
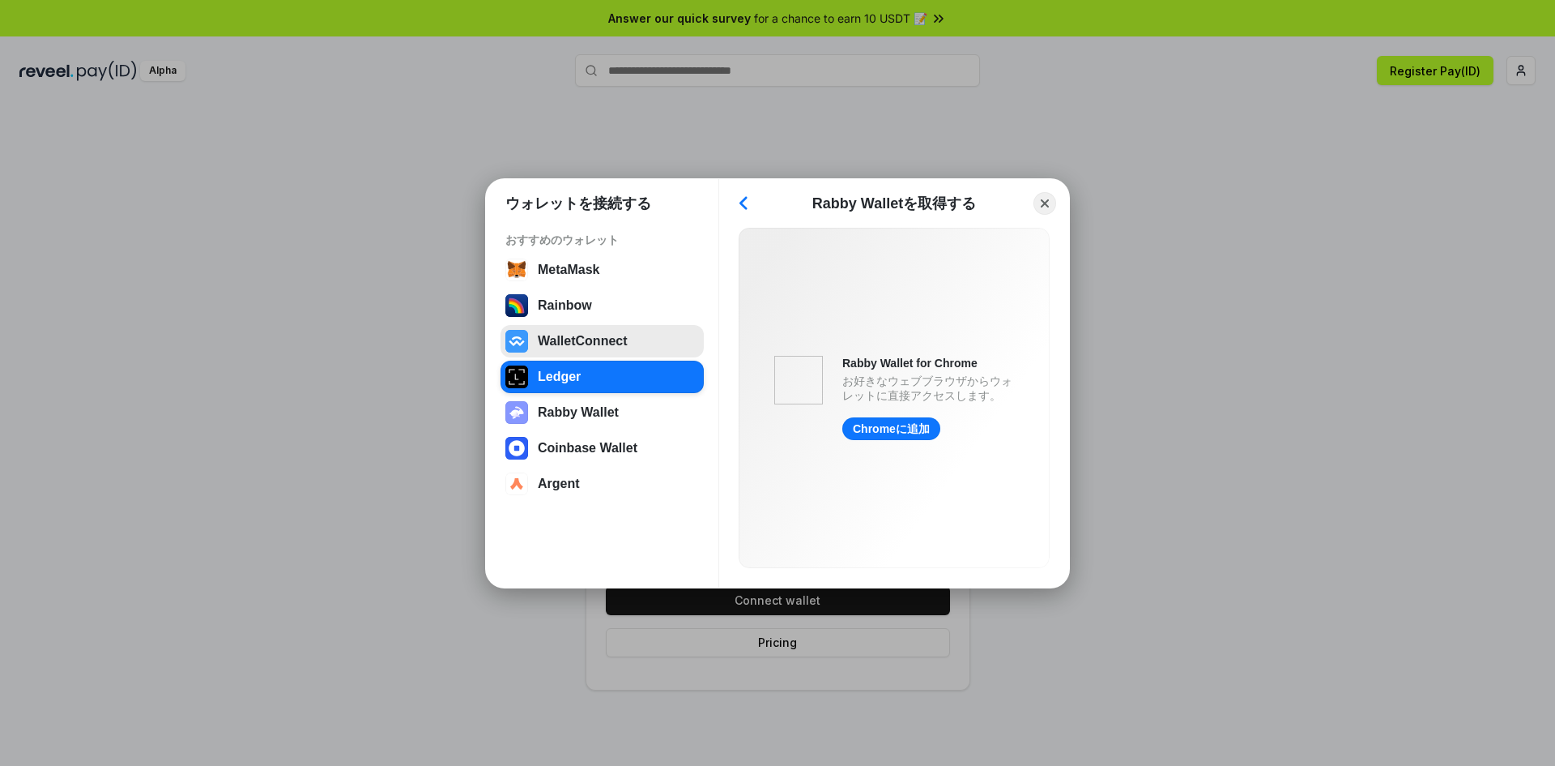
click at [588, 348] on button "WalletConnect" at bounding box center [602, 341] width 203 height 32
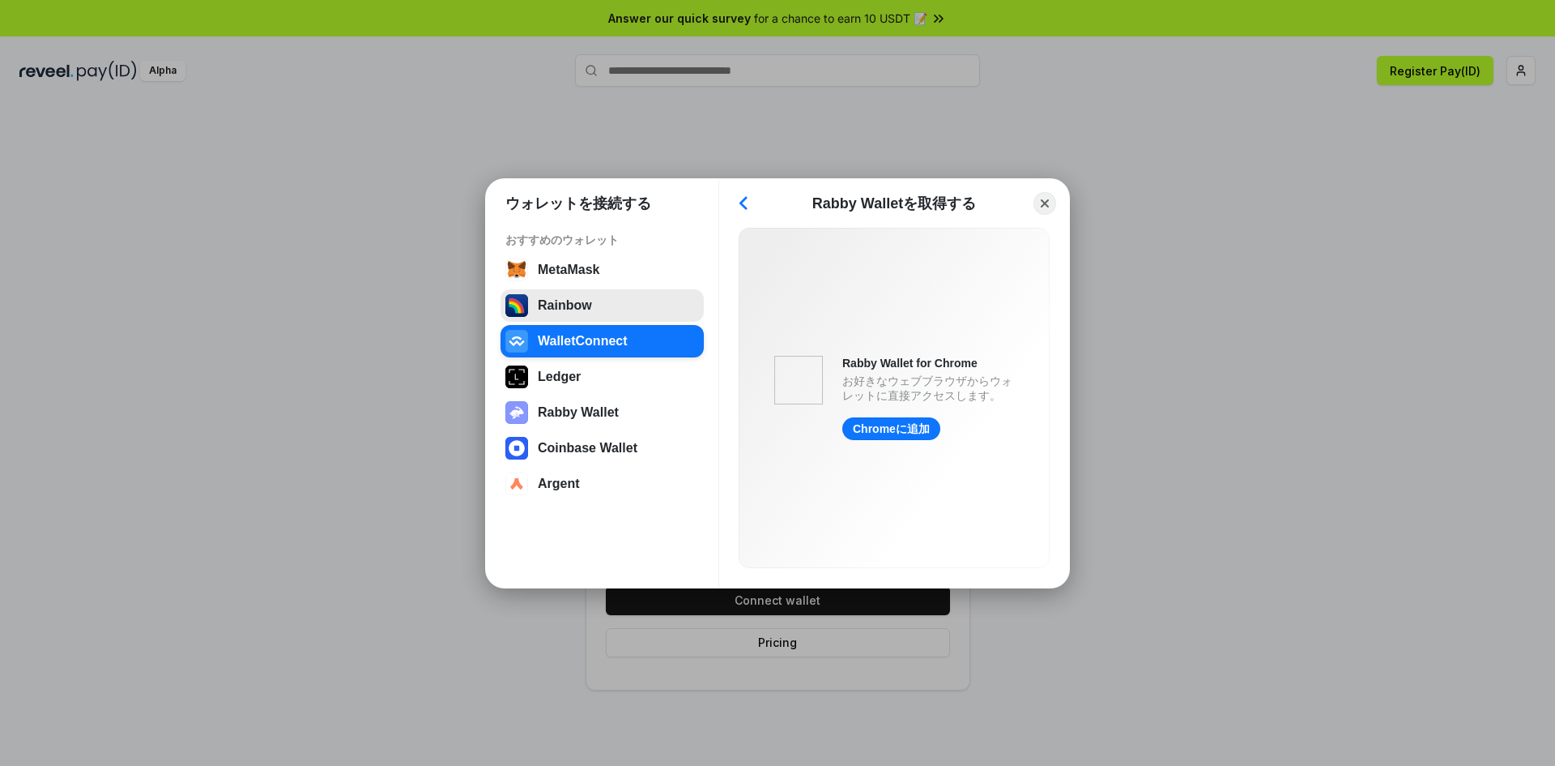
drag, startPoint x: 589, startPoint y: 314, endPoint x: 589, endPoint y: 277, distance: 36.5
click at [589, 312] on button "Rainbow" at bounding box center [602, 305] width 203 height 32
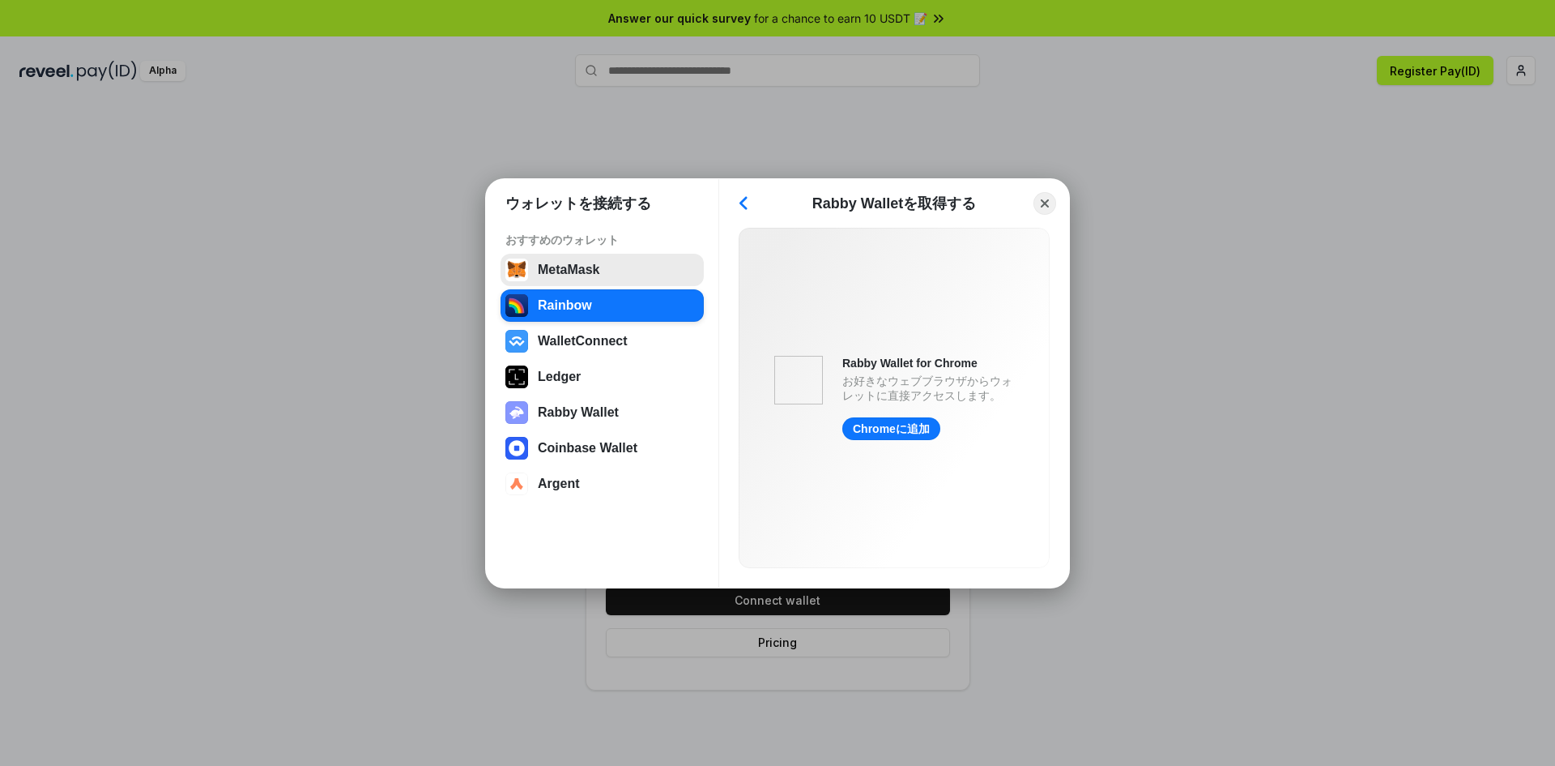
click at [589, 277] on button "MetaMask" at bounding box center [602, 270] width 203 height 32
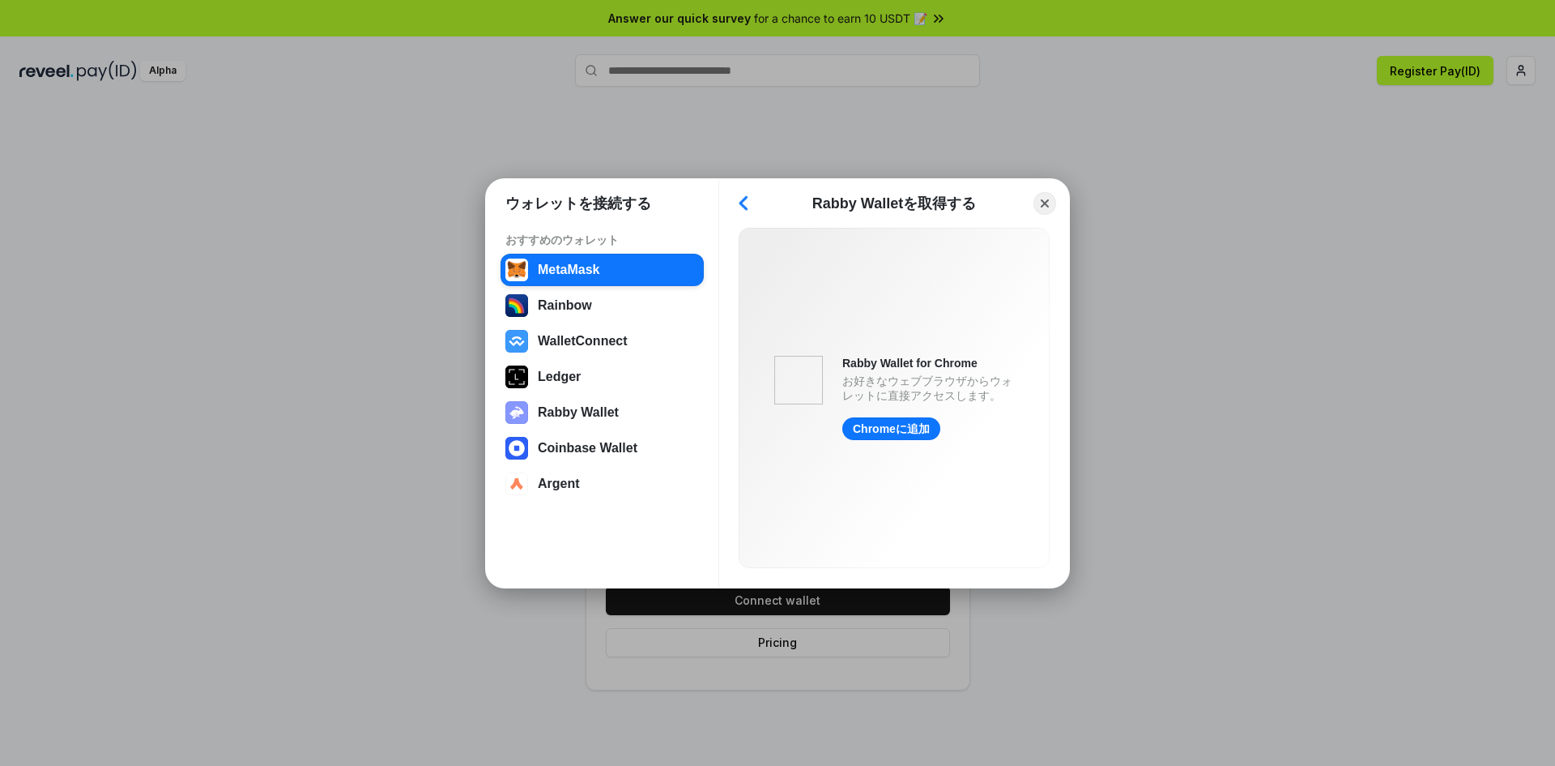
drag, startPoint x: 665, startPoint y: 203, endPoint x: 737, endPoint y: 200, distance: 72.1
click at [667, 203] on div "ウォレットを接続する" at bounding box center [602, 206] width 233 height 28
click at [741, 198] on button "Back" at bounding box center [744, 203] width 24 height 23
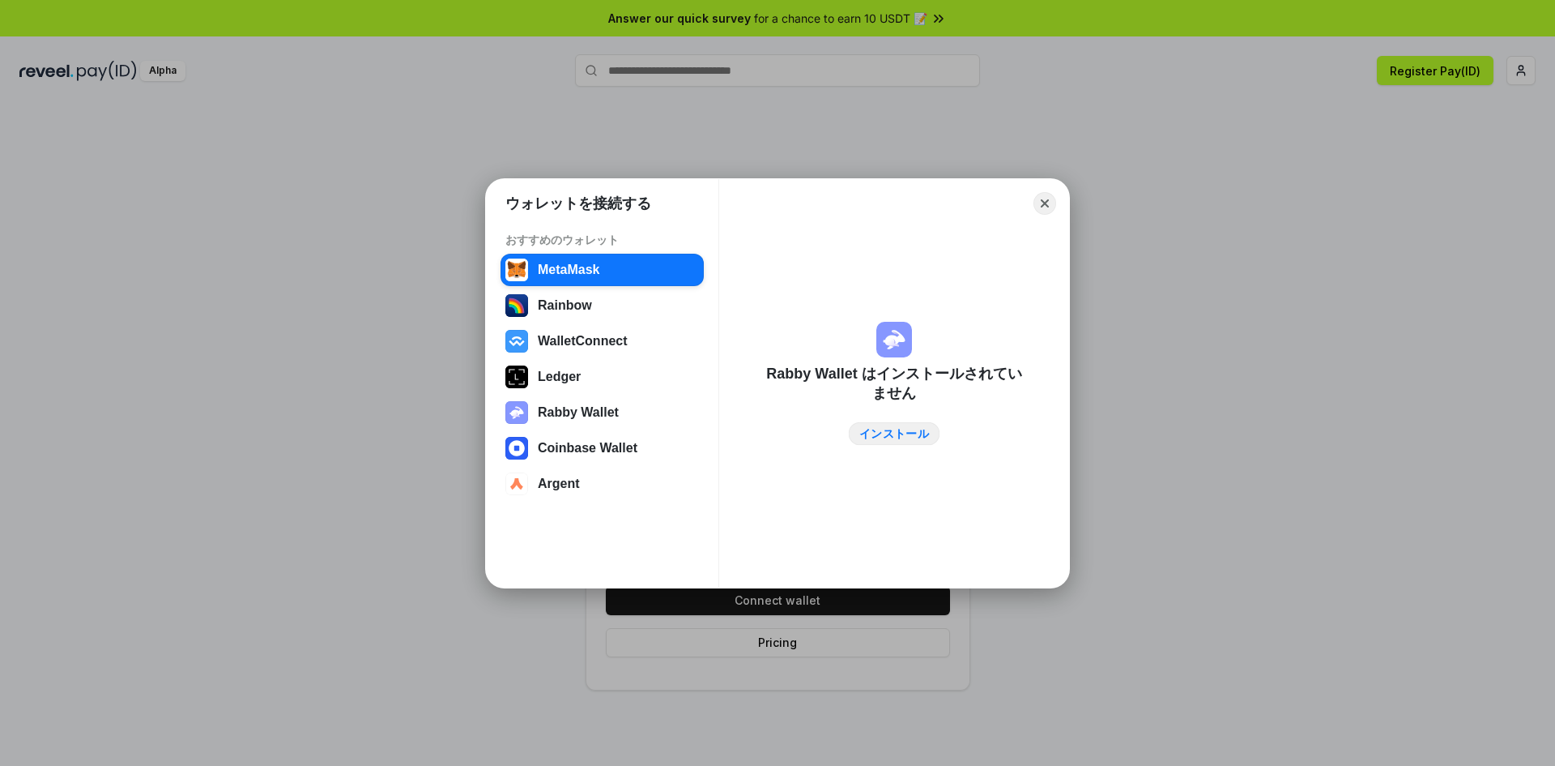
click at [879, 440] on link "インストール" at bounding box center [895, 432] width 92 height 23
click at [1048, 201] on button "Close" at bounding box center [1045, 202] width 25 height 25
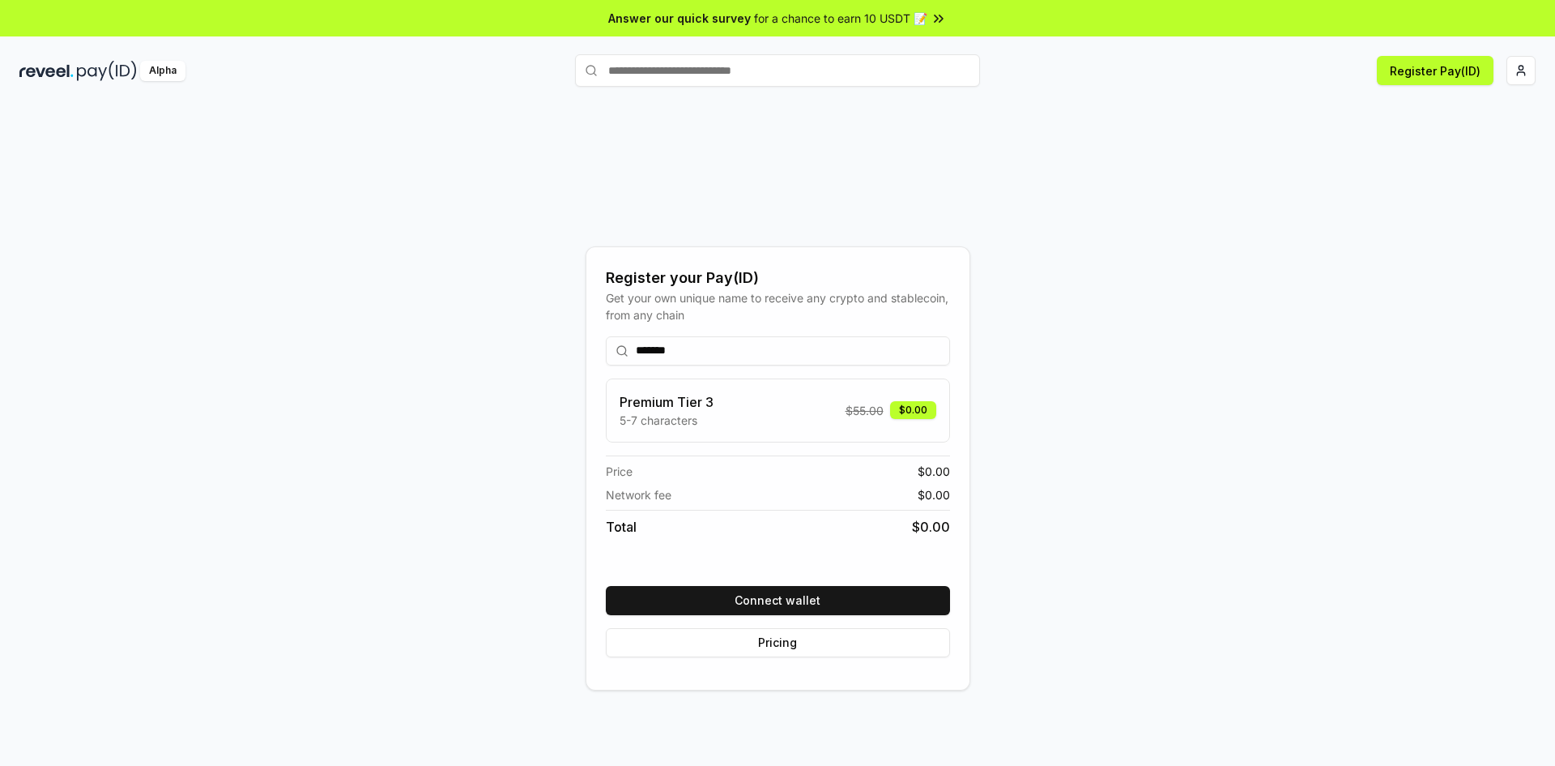
click at [798, 496] on div "Network fee $ 0.00" at bounding box center [778, 494] width 344 height 17
drag, startPoint x: 732, startPoint y: 479, endPoint x: 732, endPoint y: 463, distance: 15.4
click at [731, 479] on div "Price $ 0.00" at bounding box center [778, 471] width 344 height 17
click at [732, 463] on div "Price $ 0.00" at bounding box center [778, 471] width 344 height 17
click at [753, 352] on input "*******" at bounding box center [778, 350] width 344 height 29
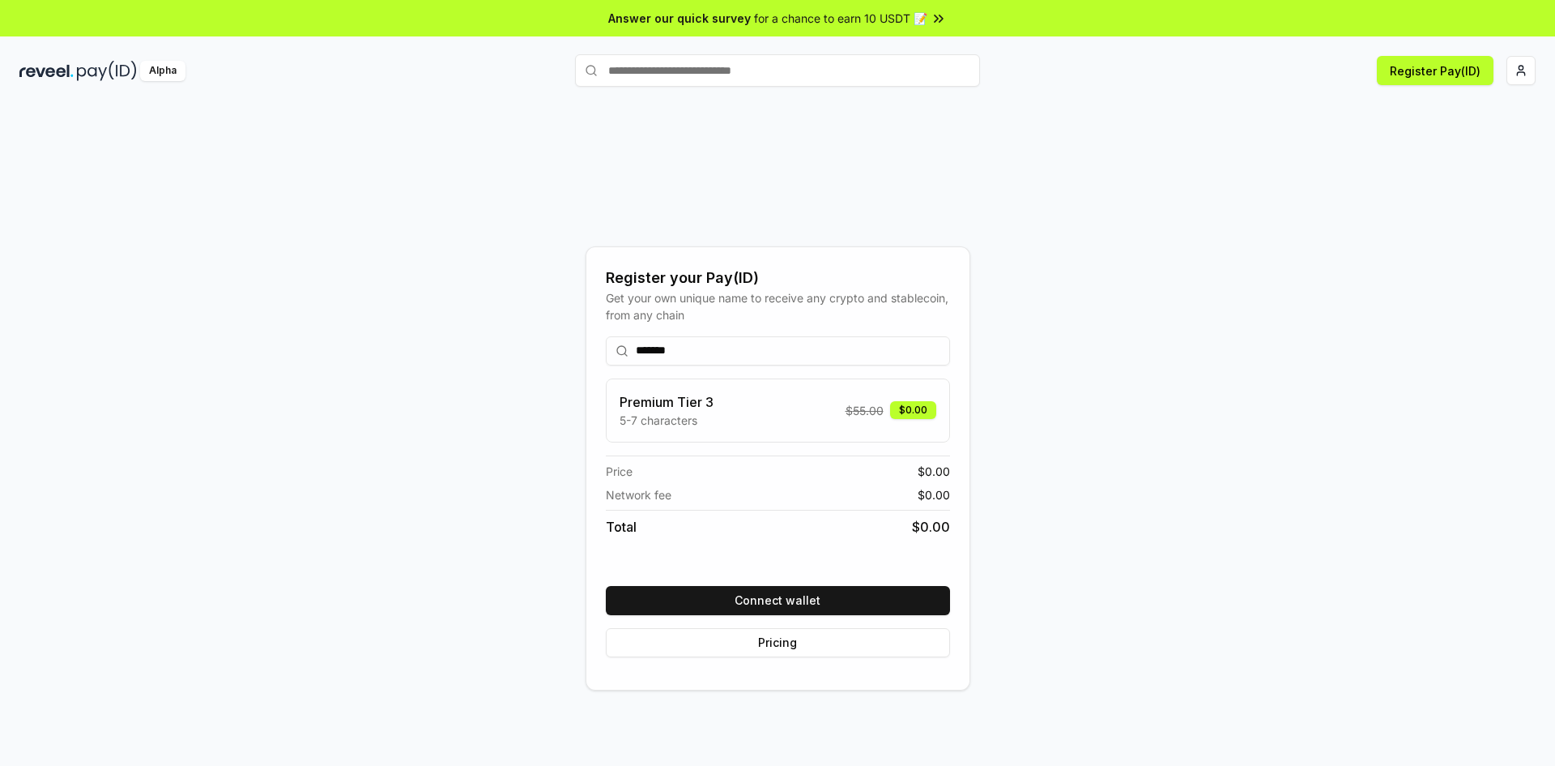
click at [476, 403] on div "Register your Pay(ID) Get your own unique name to receive any crypto and stable…" at bounding box center [777, 468] width 1517 height 688
click at [915, 83] on input "text" at bounding box center [777, 70] width 405 height 32
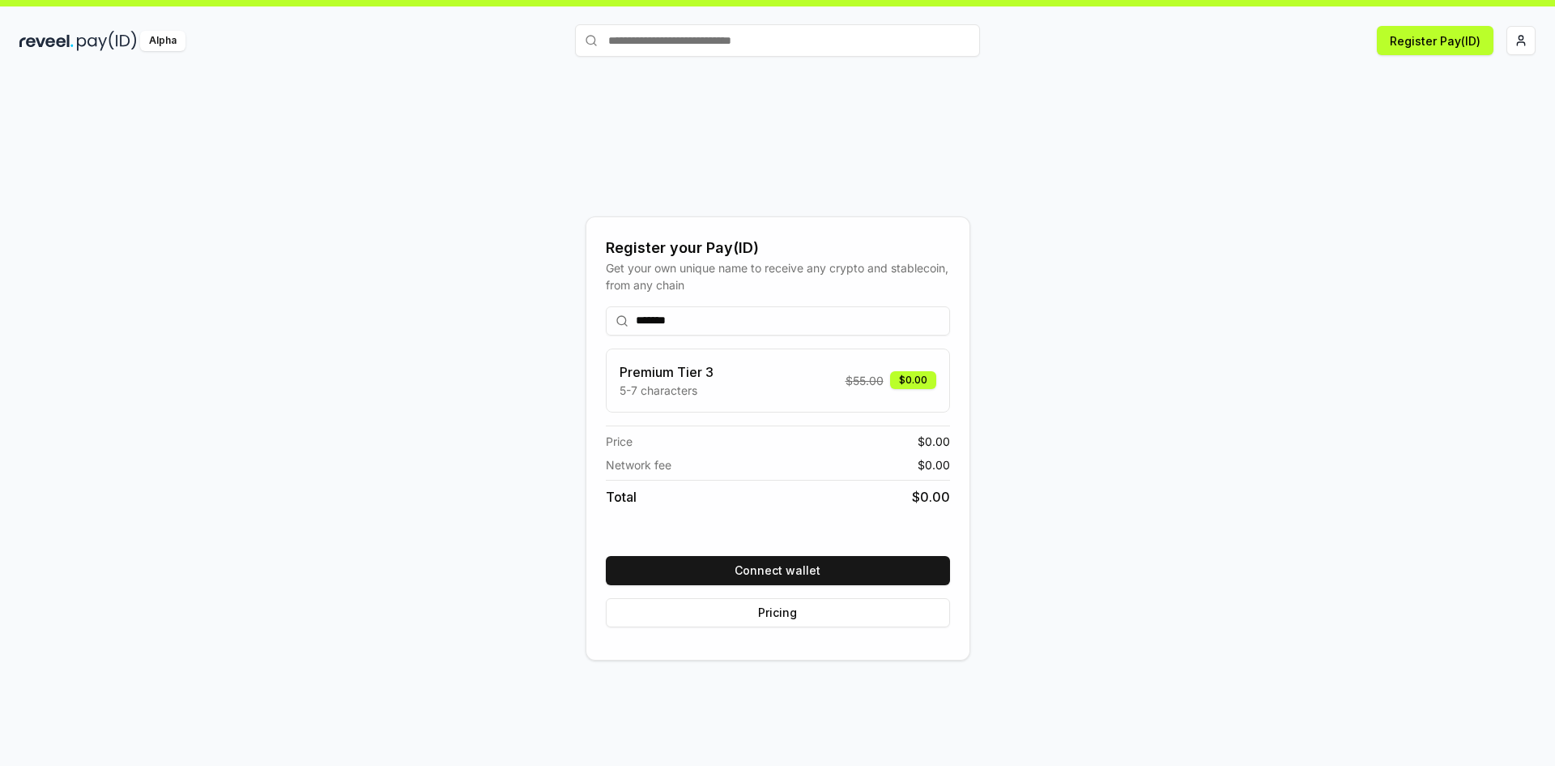
scroll to position [46, 0]
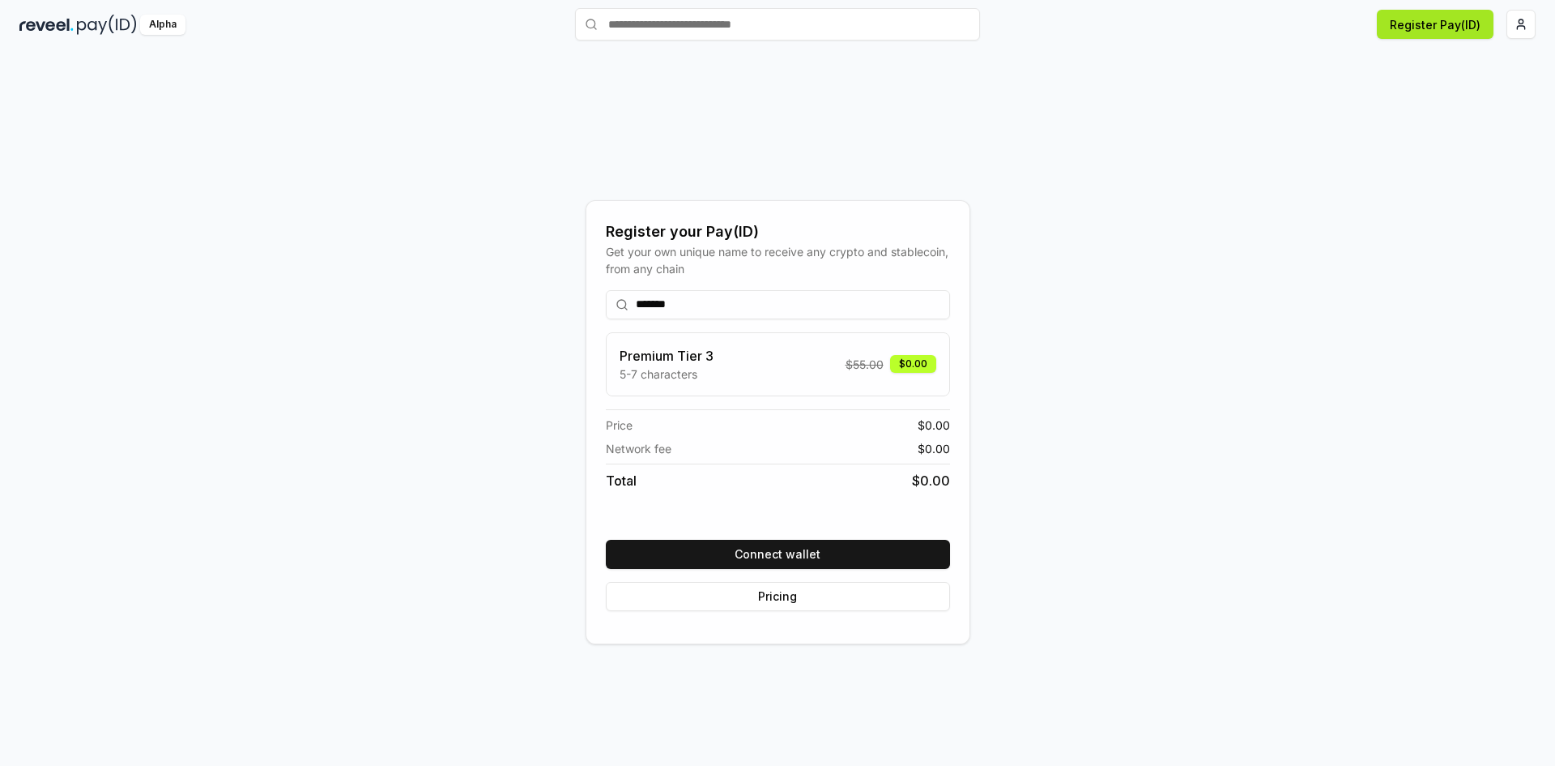
click at [1431, 24] on button "Register Pay(ID)" at bounding box center [1435, 24] width 117 height 29
click at [1307, 723] on div "Connect your wallet to Register a Pay(ID)" at bounding box center [1381, 719] width 217 height 16
click at [1470, 722] on div "Connect your wallet to Register a Pay(ID)" at bounding box center [1381, 719] width 217 height 16
click at [1469, 722] on div "Connect your wallet to Register a Pay(ID)" at bounding box center [1381, 719] width 217 height 16
click at [1188, 593] on div "Register your Pay(ID) Get your own unique name to receive any crypto and stable…" at bounding box center [777, 422] width 1517 height 688
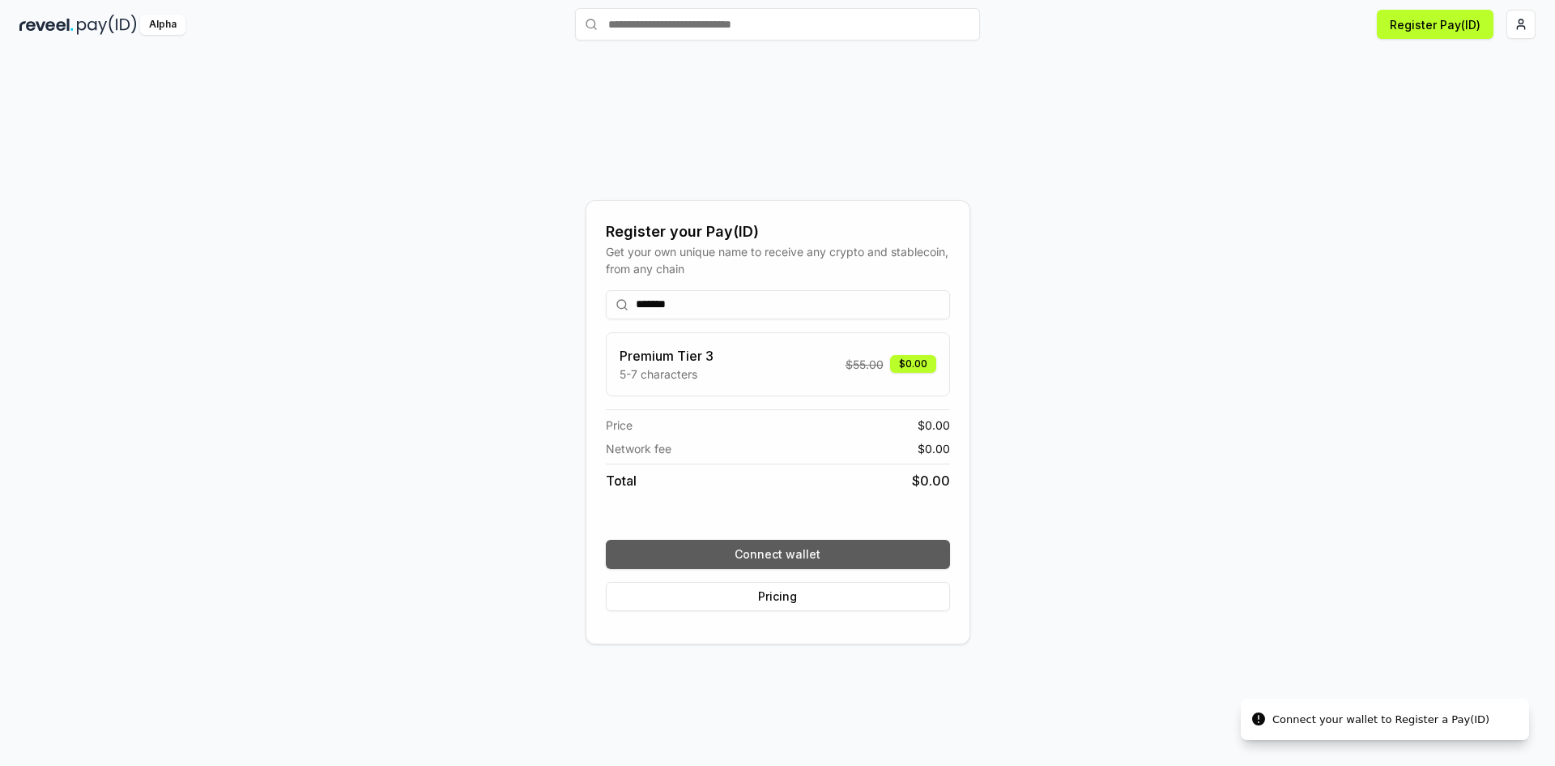
click at [856, 561] on button "Connect wallet" at bounding box center [778, 554] width 344 height 29
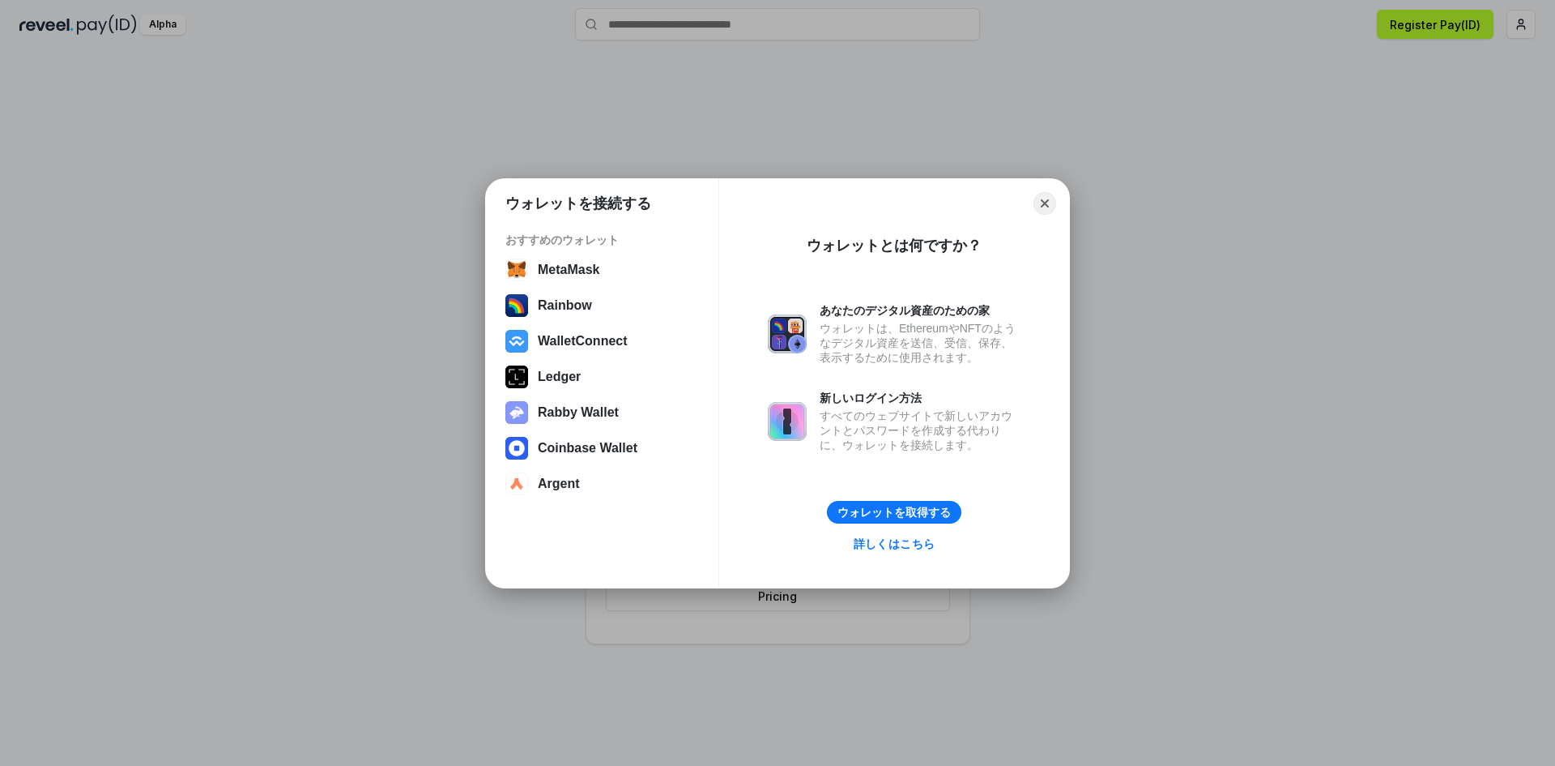
click at [890, 545] on link "詳しくはこちら" at bounding box center [893, 543] width 101 height 22
click at [872, 322] on div "ウォレットは、EthereumやNFTのようなデジタル資産を送信、受信、保存、表示するために使用されます。" at bounding box center [920, 343] width 201 height 44
click at [783, 331] on img at bounding box center [787, 333] width 39 height 39
click at [792, 353] on img at bounding box center [787, 333] width 39 height 39
click at [783, 413] on img at bounding box center [787, 421] width 39 height 39
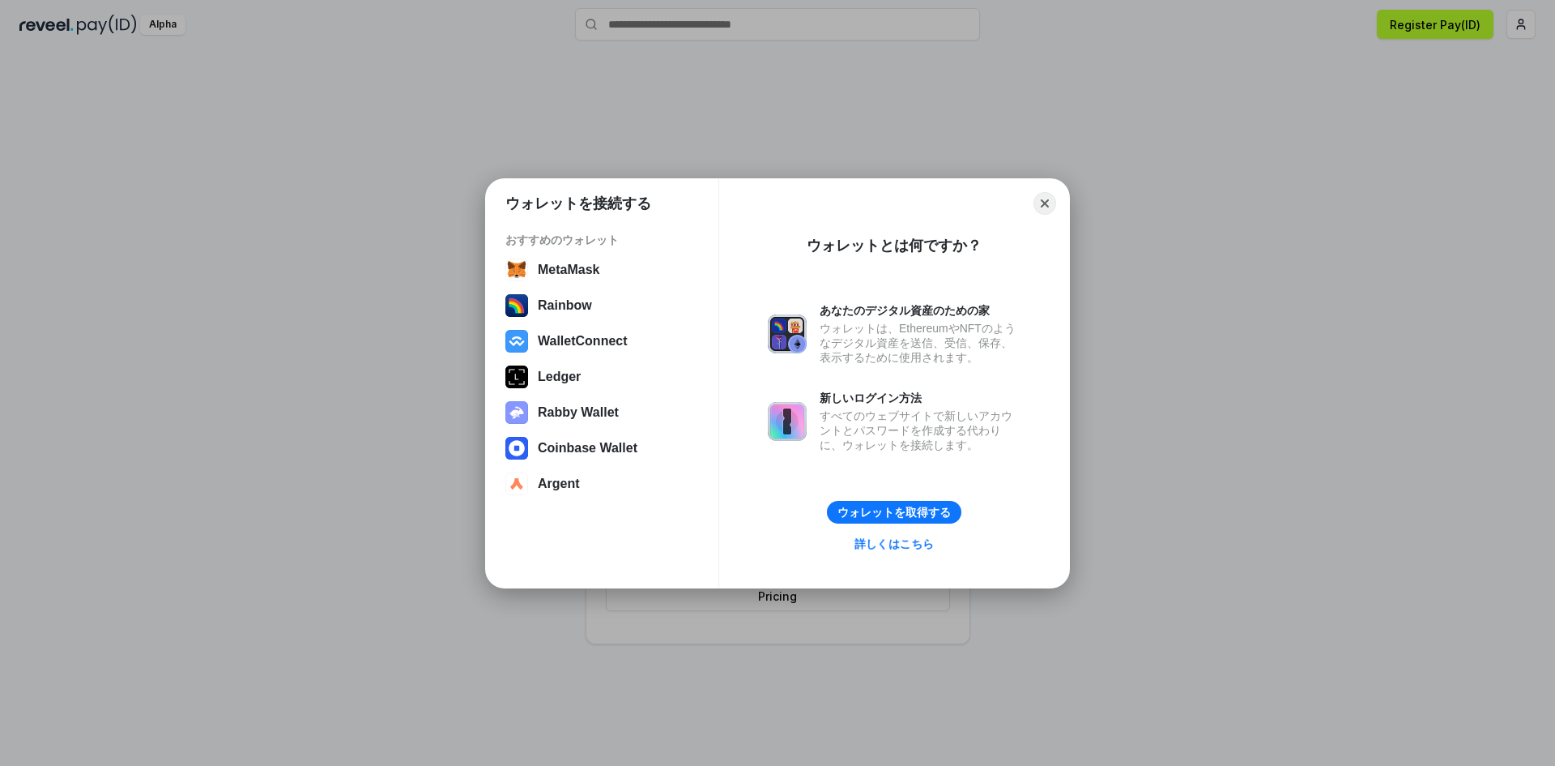
click at [855, 425] on div "すべてのウェブサイトで新しいアカウントとパスワードを作成する代わりに、ウォレットを接続します。" at bounding box center [920, 430] width 201 height 44
click at [734, 290] on div "ウォレットとは何ですか？ あなたのデジタル資産のための家 [PERSON_NAME]は、EthereumやNFTのようなデジタル資産を送信、受信、保存、表示す…" at bounding box center [894, 399] width 324 height 350
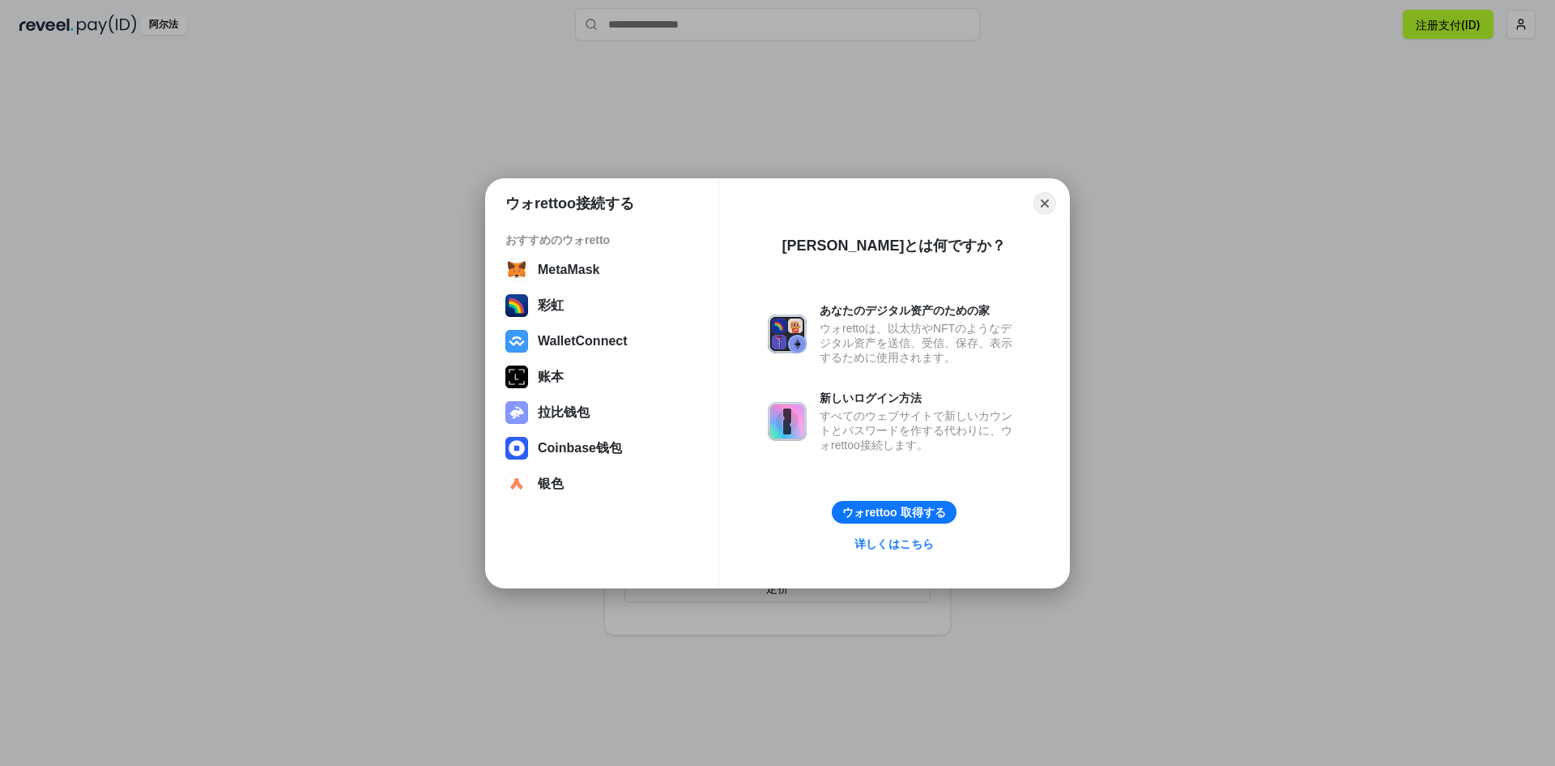
click at [800, 474] on div "[PERSON_NAME]とは何ですか？ あなたのデジタル资产のための家 ウォrettoは、以太坊やNFTのようなデジタル资产を送信、受信、保存、表示するため…" at bounding box center [894, 399] width 253 height 350
drag, startPoint x: 808, startPoint y: 237, endPoint x: 870, endPoint y: 275, distance: 72.4
click at [944, 245] on font "[PERSON_NAME]とは何ですか？" at bounding box center [894, 245] width 224 height 16
click at [867, 275] on div "[PERSON_NAME]とは何ですか？ あなたのデジタル资产のための家 ウォrettoは、以太坊やNFTのようなデジタル资产を送信、受信、保存、表示するため…" at bounding box center [894, 399] width 253 height 350
click at [797, 249] on div "[PERSON_NAME]とは何ですか？ あなたのデジタル资产のための家 ウォrettoは、以太坊やNFTのようなデジタル资产を送信、受信、保存、表示するため…" at bounding box center [894, 399] width 253 height 350
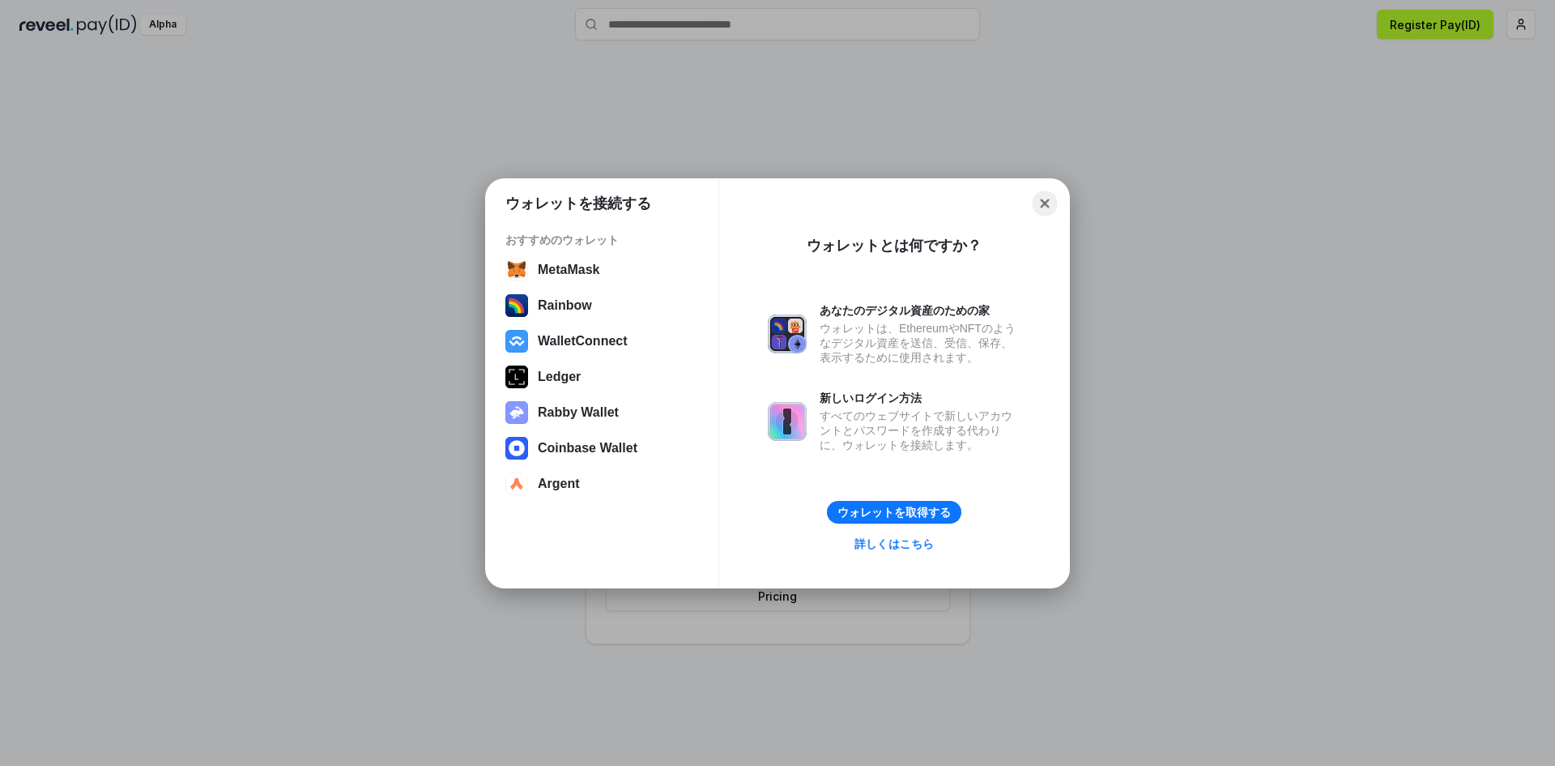
click at [1048, 205] on button "Close" at bounding box center [1045, 202] width 25 height 25
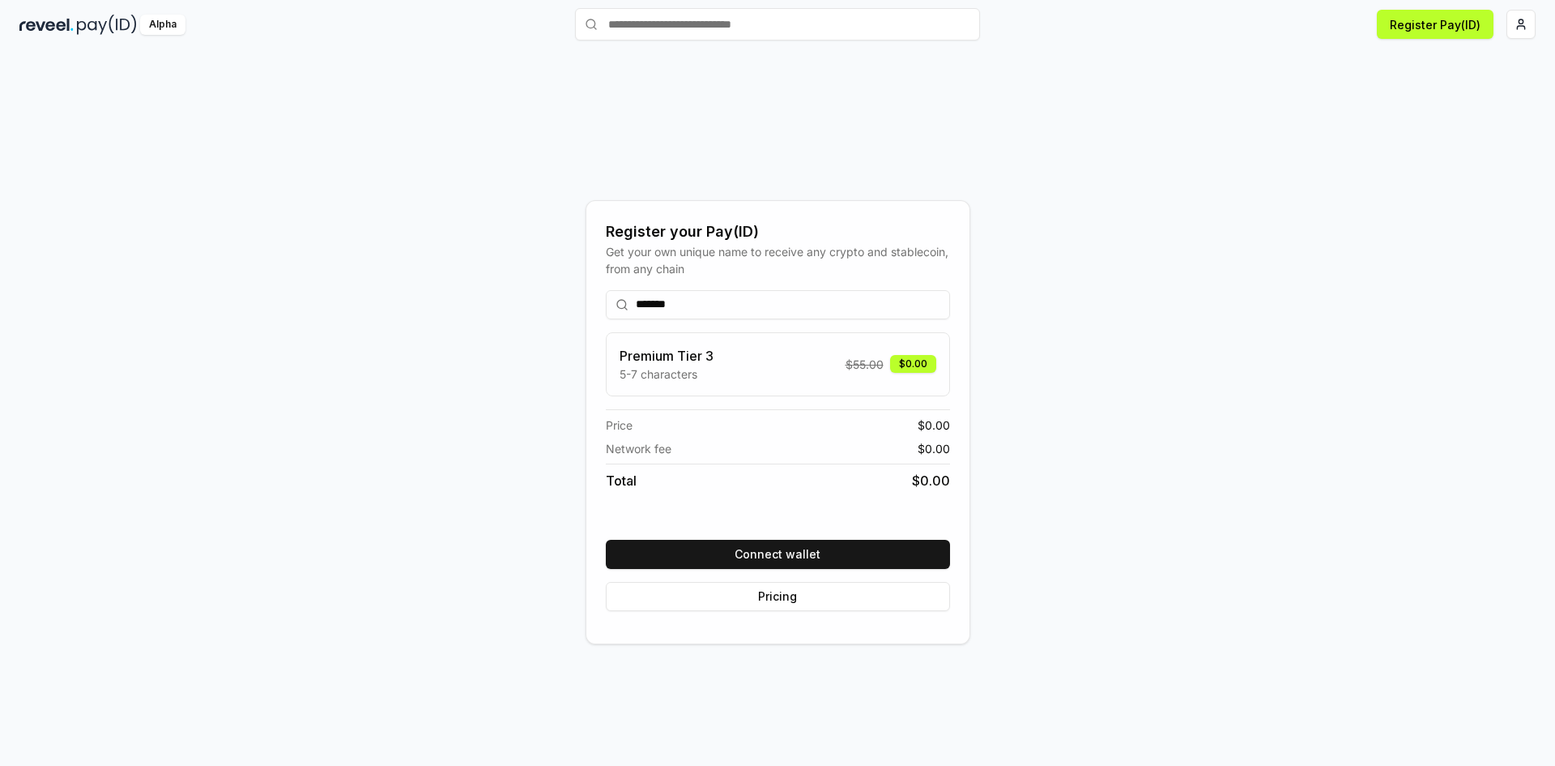
click at [1154, 230] on div "Register your Pay(ID) Get your own unique name to receive any crypto and stable…" at bounding box center [777, 422] width 1517 height 688
click at [747, 357] on div "Premium Tier 3 5-7 characters $ 55.00 $0.00" at bounding box center [778, 364] width 317 height 36
click at [748, 511] on div "Premium Tier 3 5-7 characters $ 55.00 $0.00 Price $ 0.00 Network fee $ 0.00 Tot…" at bounding box center [778, 429] width 344 height 194
click at [791, 549] on button "Connect wallet" at bounding box center [778, 554] width 344 height 29
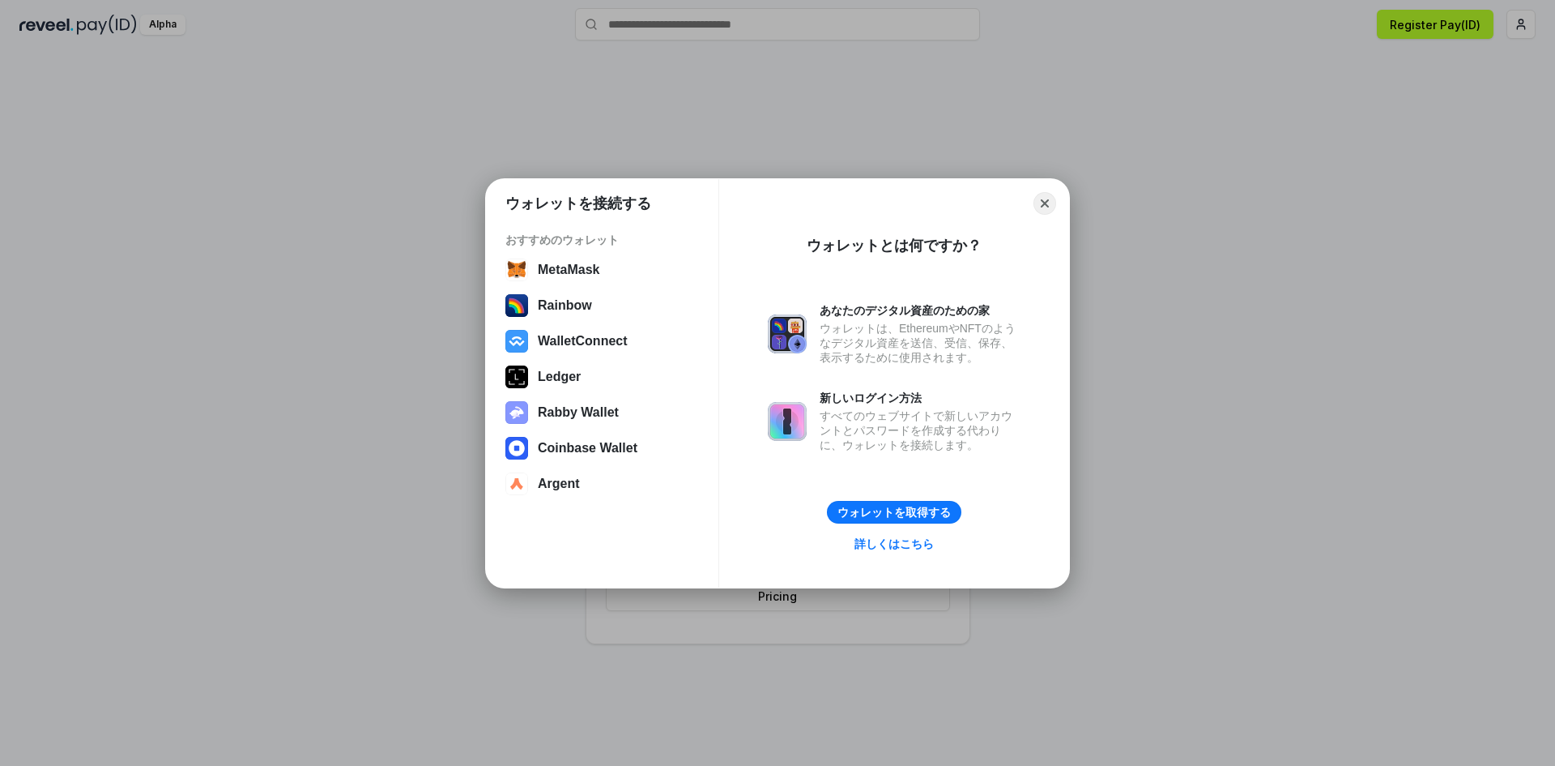
click at [548, 241] on div "おすすめのウォレット" at bounding box center [603, 240] width 194 height 15
click at [861, 557] on div "ウォレットとは何ですか？ あなたのデジタル資産のための家 [PERSON_NAME]は、EthereumやNFTのようなデジタル資産を送信、受信、保存、表示す…" at bounding box center [894, 399] width 253 height 350
click at [1050, 203] on button "Close" at bounding box center [1045, 202] width 25 height 25
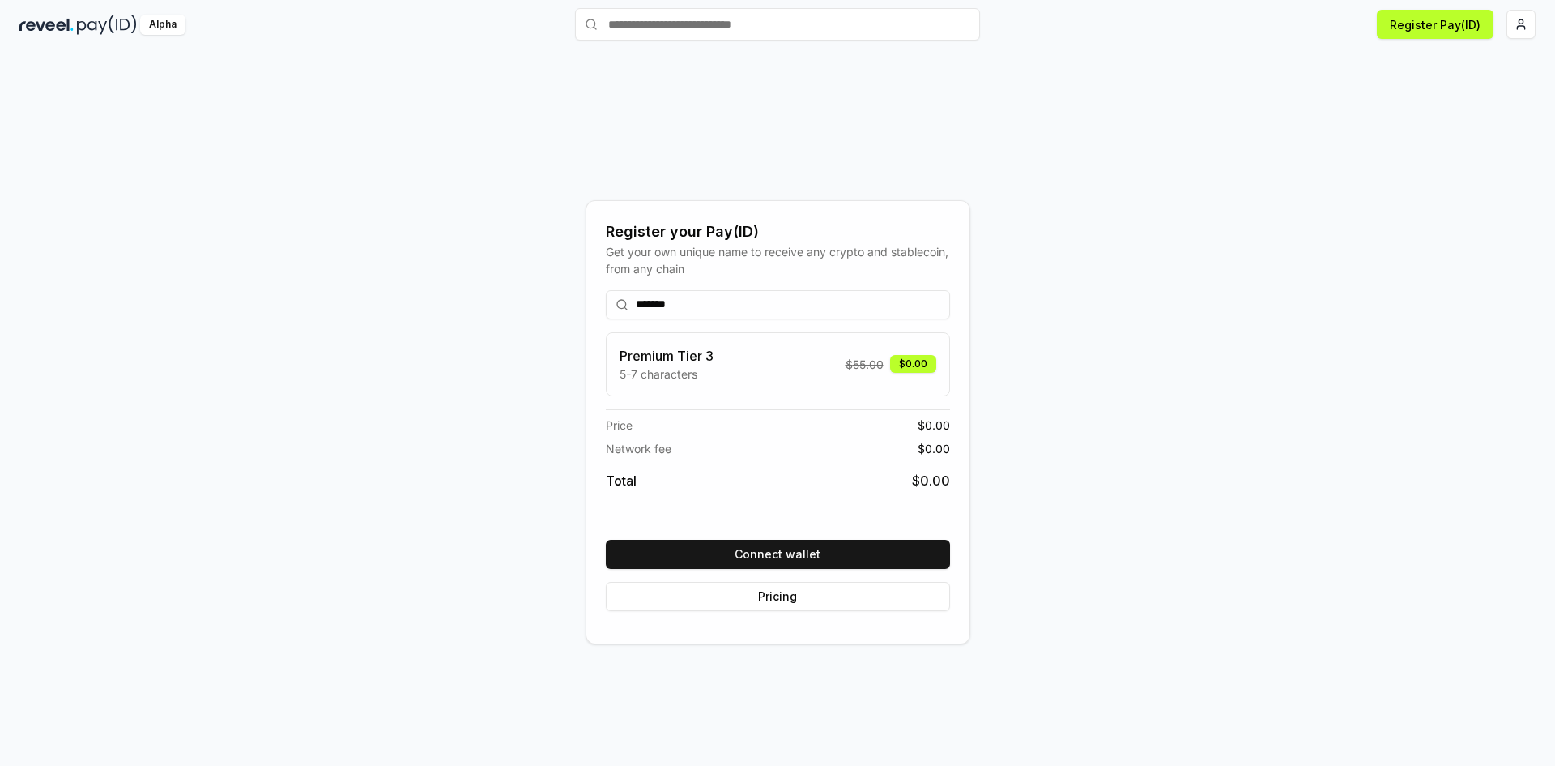
drag, startPoint x: 1021, startPoint y: 264, endPoint x: 925, endPoint y: 245, distance: 97.4
click at [1020, 264] on div "Register your Pay(ID) Get your own unique name to receive any crypto and stable…" at bounding box center [777, 422] width 1517 height 688
drag, startPoint x: 686, startPoint y: 250, endPoint x: 614, endPoint y: 238, distance: 73.1
click at [685, 250] on div "Get your own unique name to receive any crypto and stablecoin, from any chain" at bounding box center [778, 260] width 344 height 34
drag, startPoint x: 615, startPoint y: 237, endPoint x: 804, endPoint y: 261, distance: 191.0
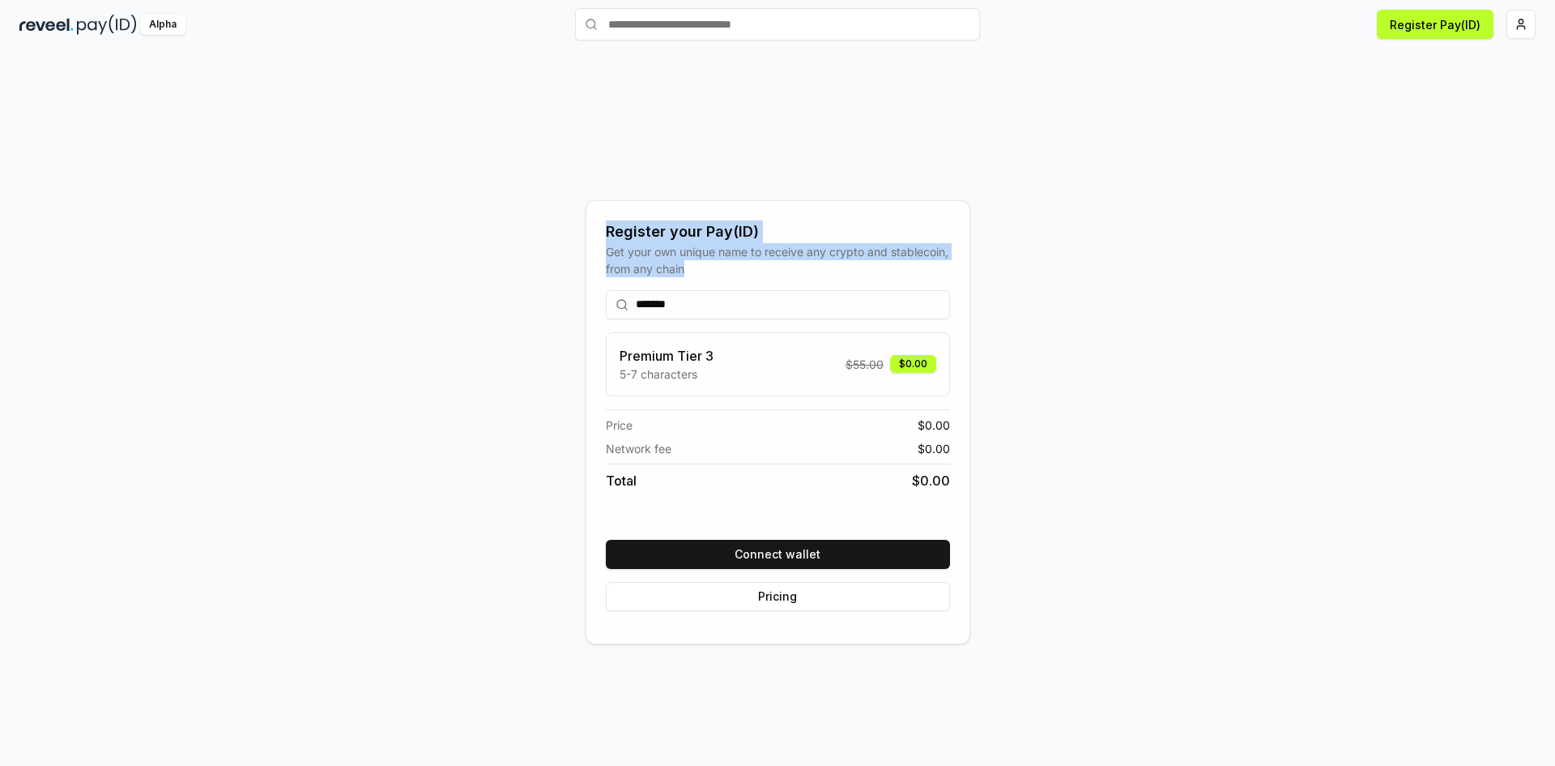
click at [804, 261] on div "Register your Pay(ID) Get your own unique name to receive any crypto and stable…" at bounding box center [778, 421] width 344 height 403
click at [755, 269] on div "Get your own unique name to receive any crypto and stablecoin, from any chain" at bounding box center [778, 260] width 344 height 34
click at [791, 185] on div "Register your Pay(ID) Get your own unique name to receive any crypto and stable…" at bounding box center [777, 422] width 1517 height 688
click at [80, 24] on img at bounding box center [107, 25] width 60 height 20
